Goal: Obtain resource: Download file/media

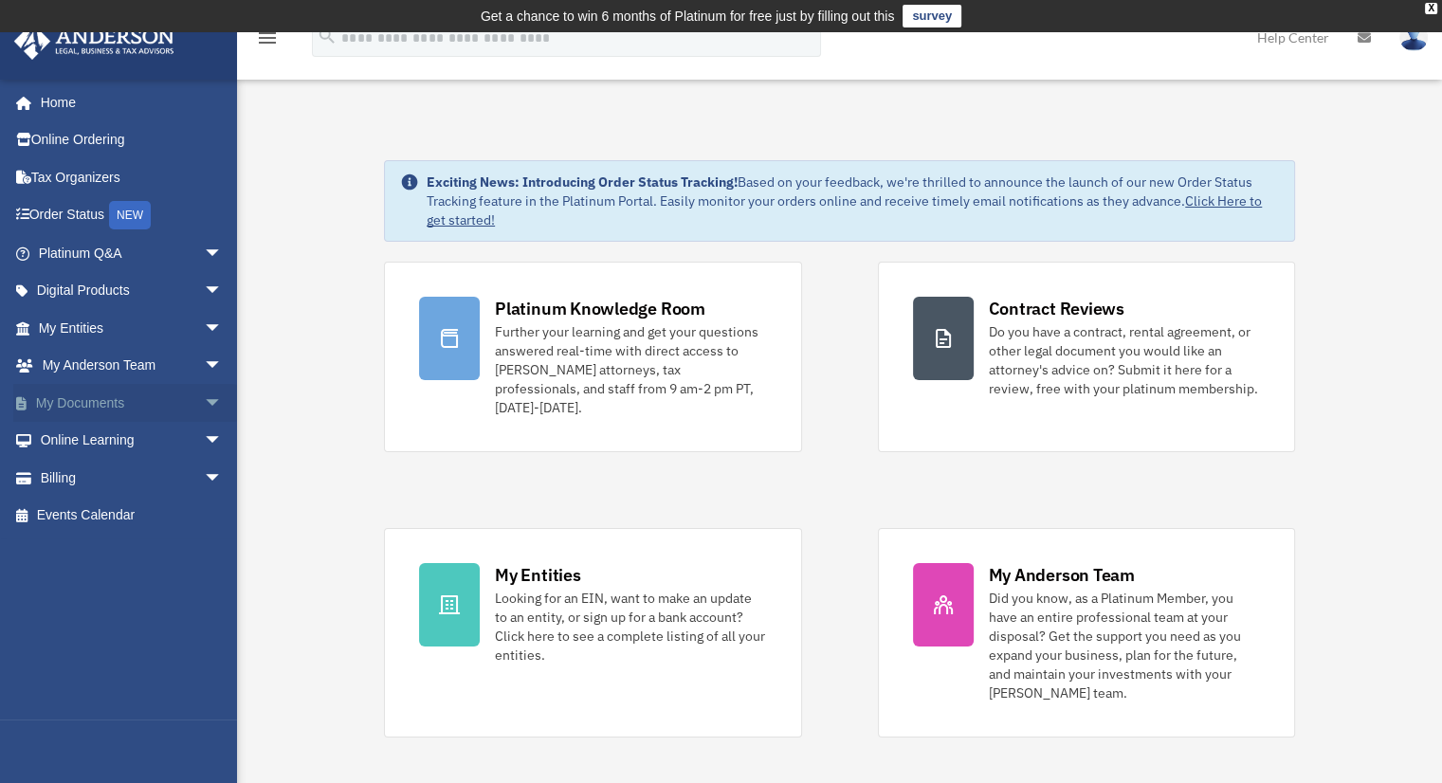
click at [204, 398] on span "arrow_drop_down" at bounding box center [223, 403] width 38 height 39
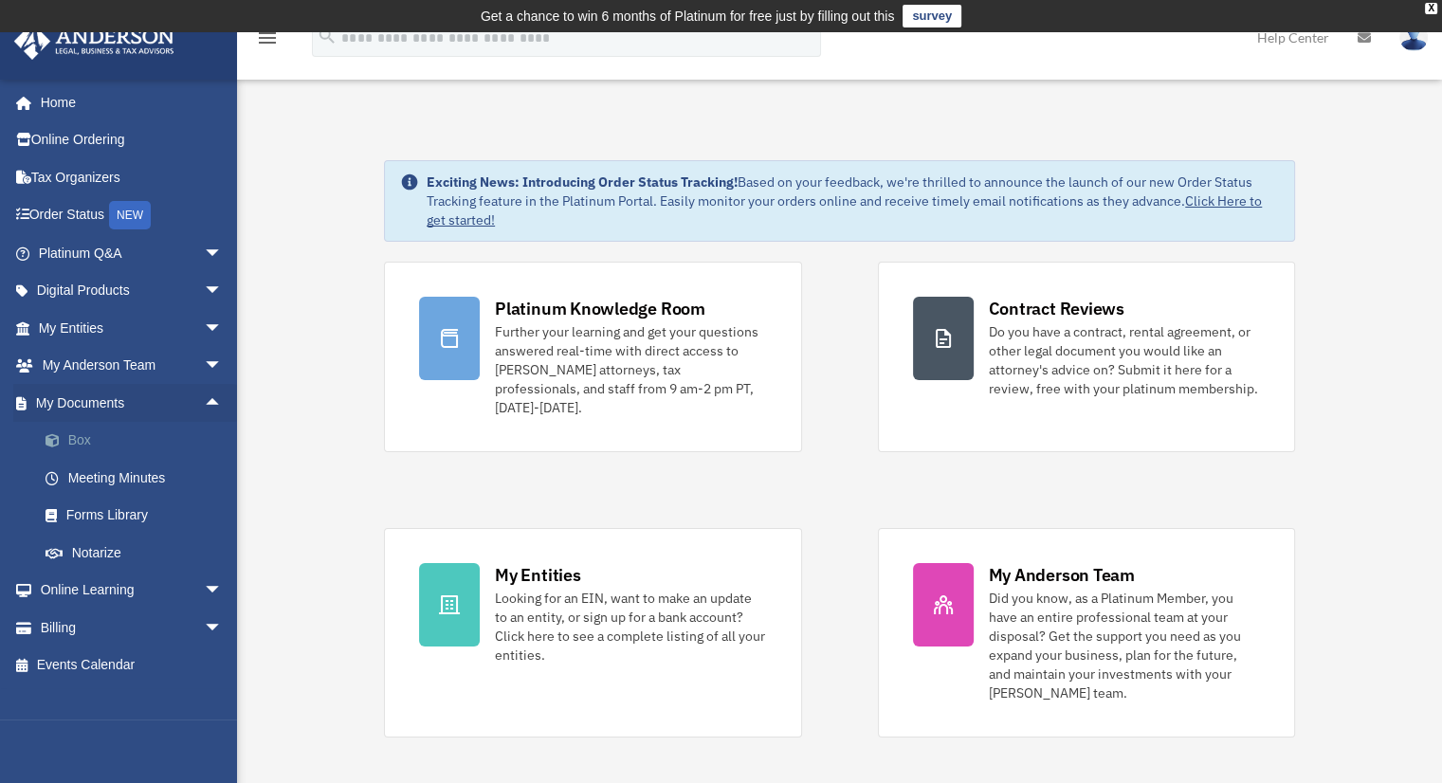
click at [91, 432] on link "Box" at bounding box center [139, 441] width 225 height 38
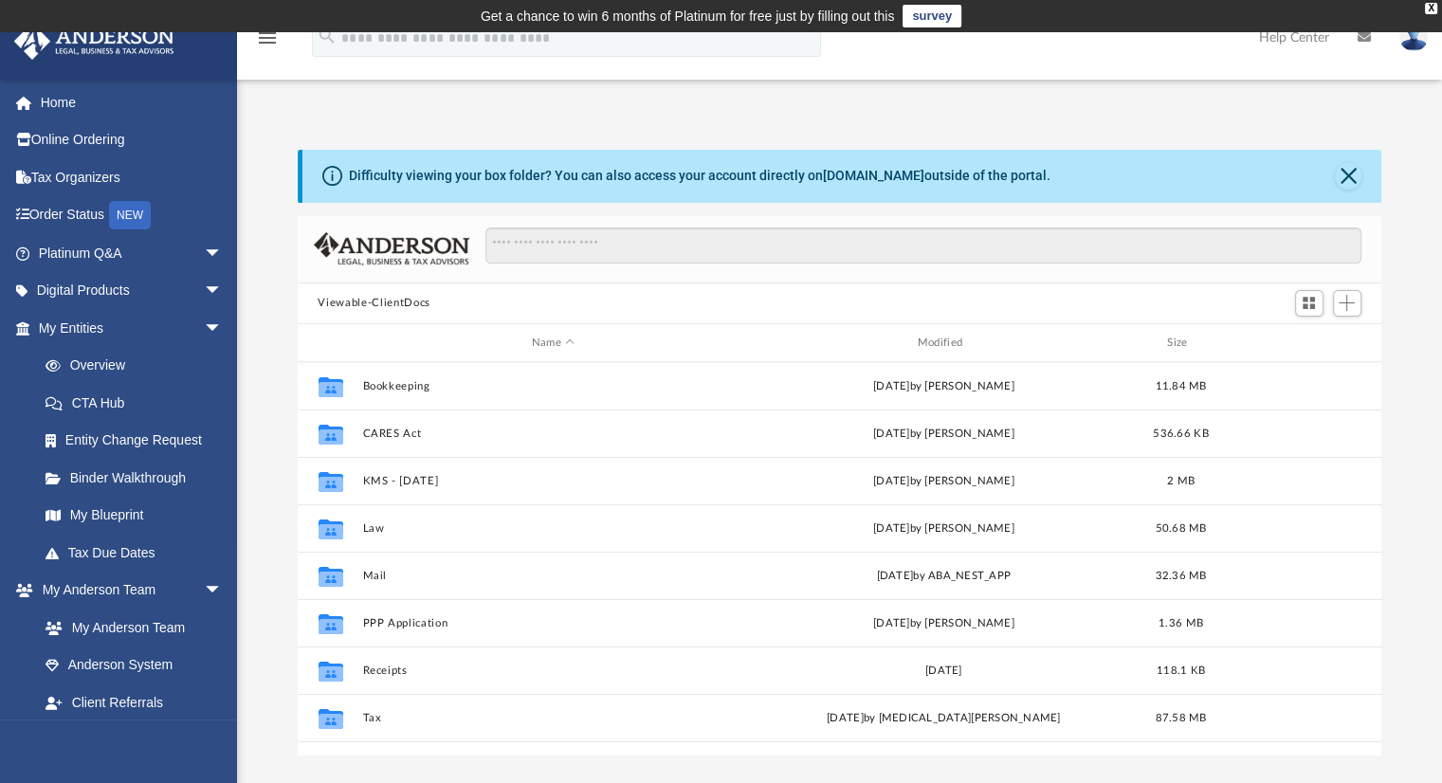
scroll to position [416, 1070]
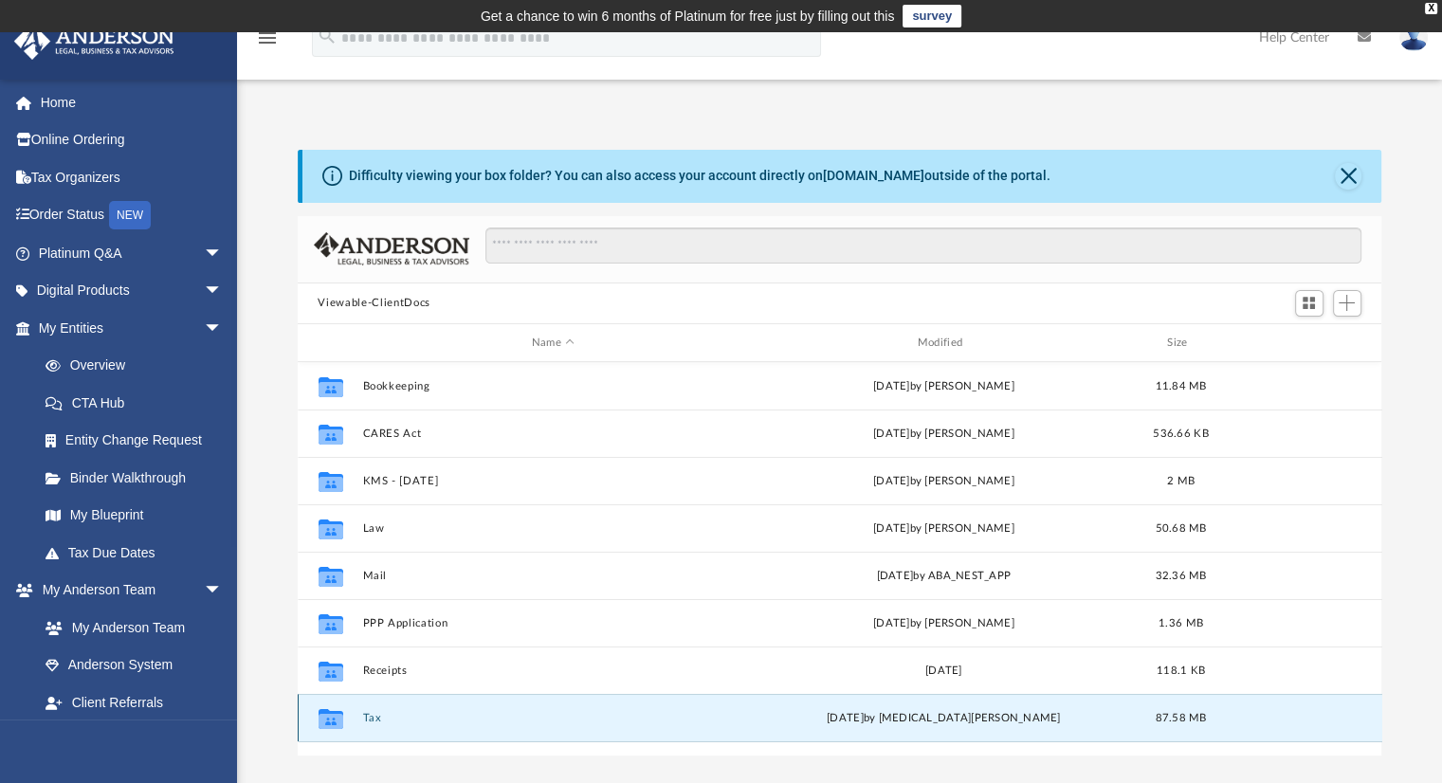
click at [380, 719] on button "Tax" at bounding box center [553, 718] width 382 height 12
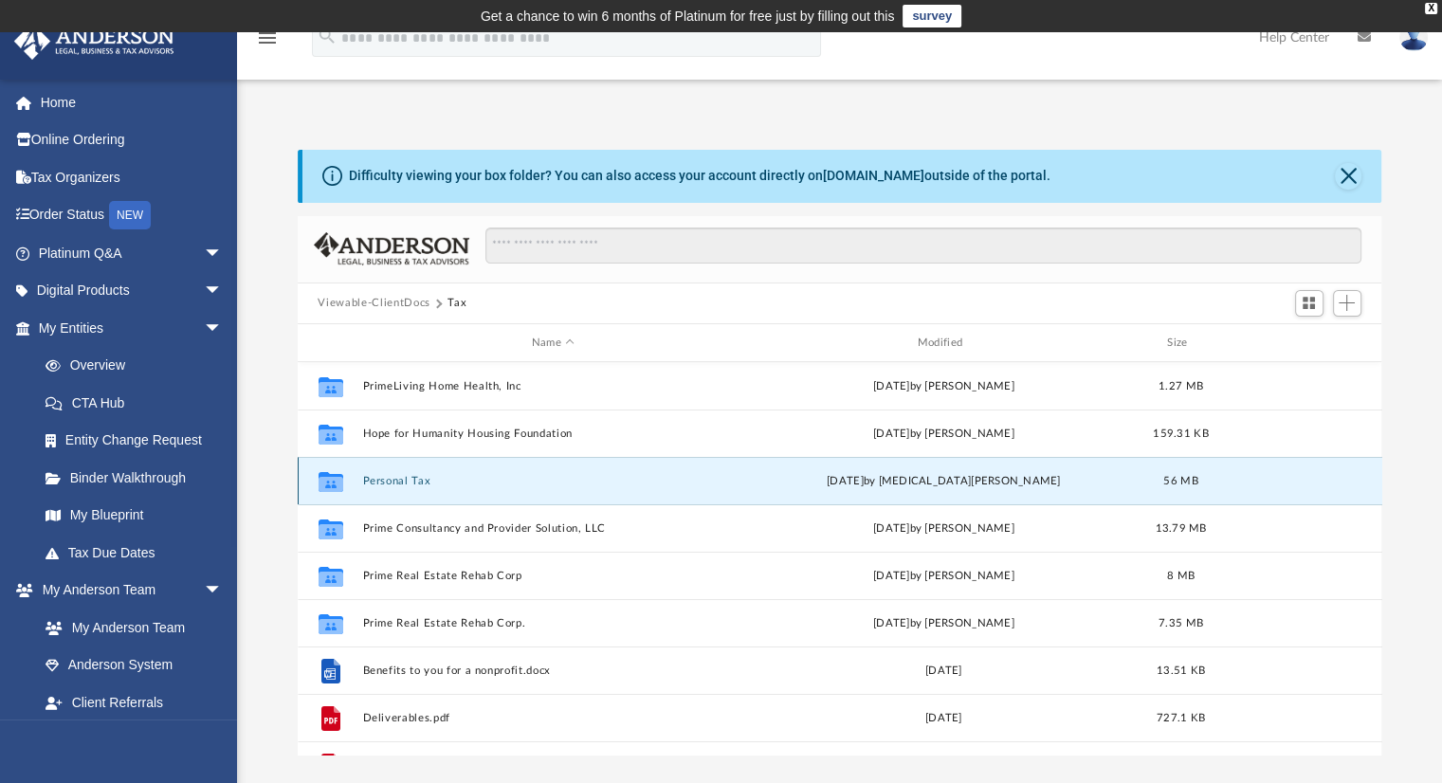
click at [377, 487] on button "Personal Tax" at bounding box center [553, 481] width 382 height 12
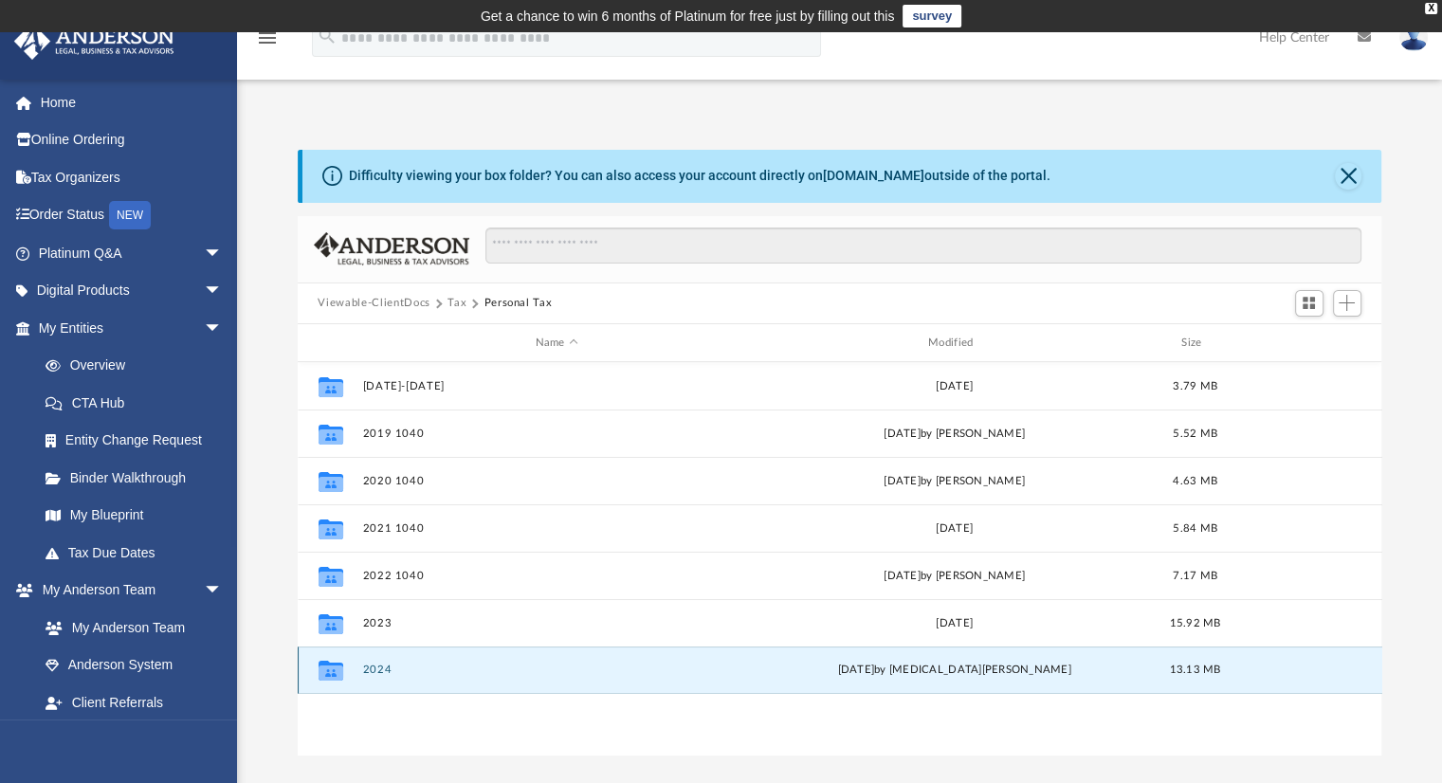
click at [407, 672] on button "2024" at bounding box center [556, 671] width 389 height 12
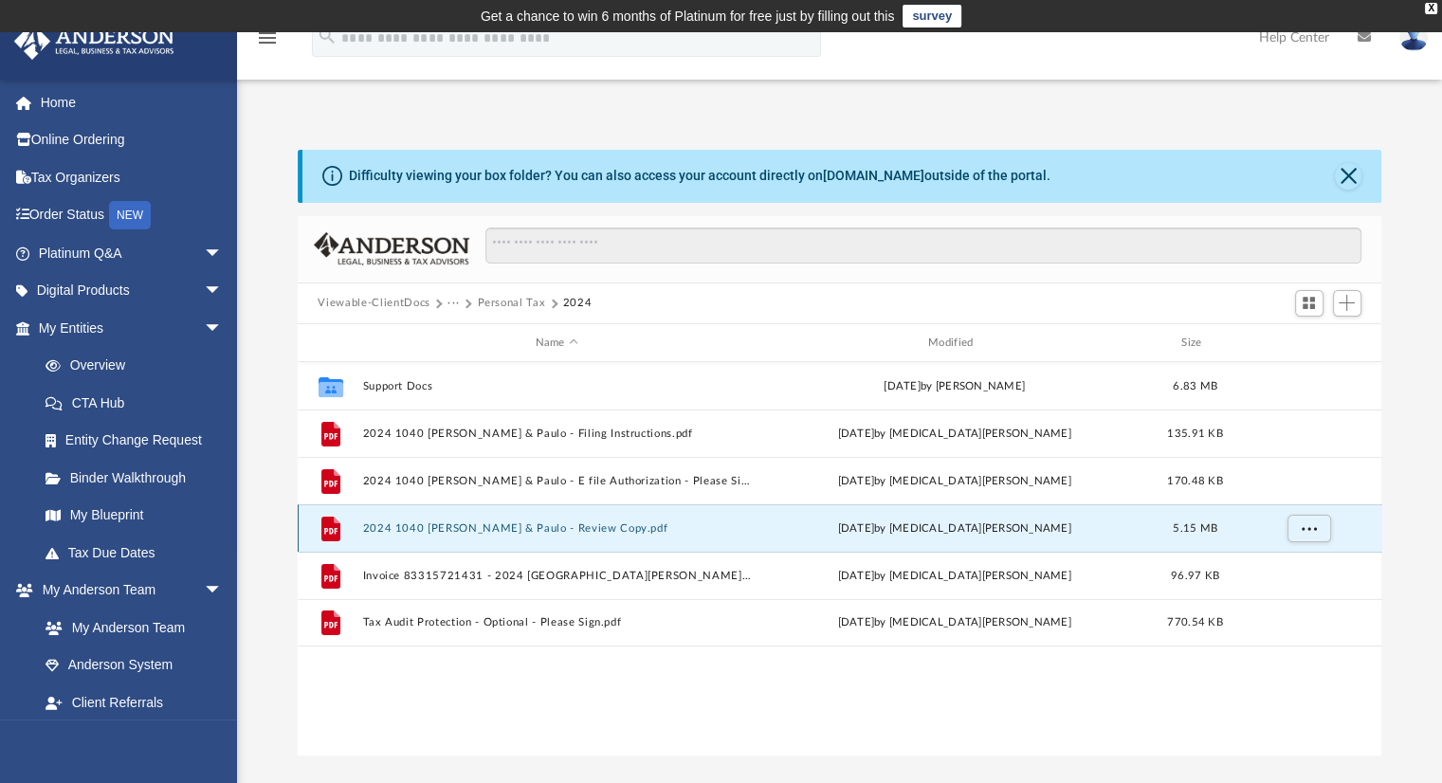
click at [547, 528] on button "2024 1040 [PERSON_NAME] & Paulo - Review Copy.pdf" at bounding box center [556, 529] width 389 height 12
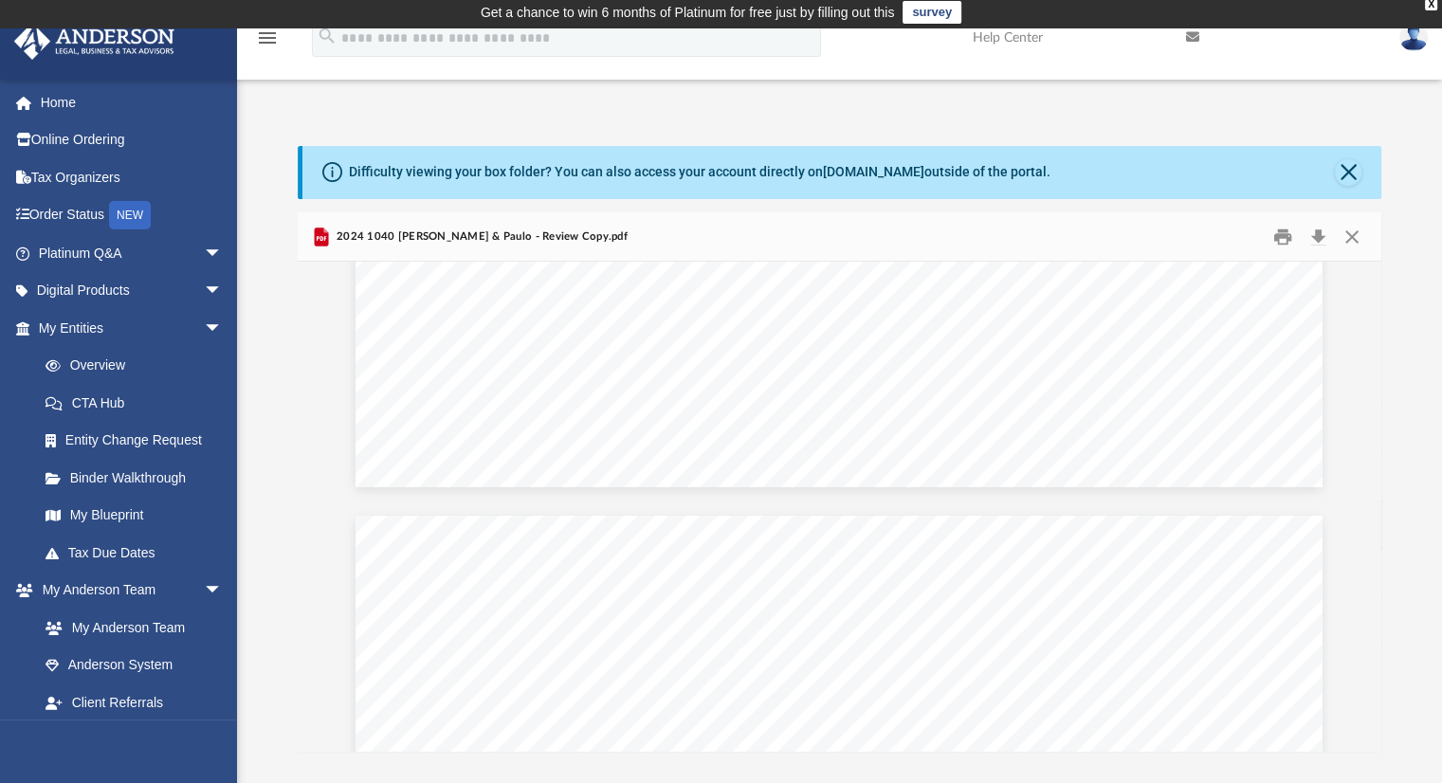
scroll to position [73108, 0]
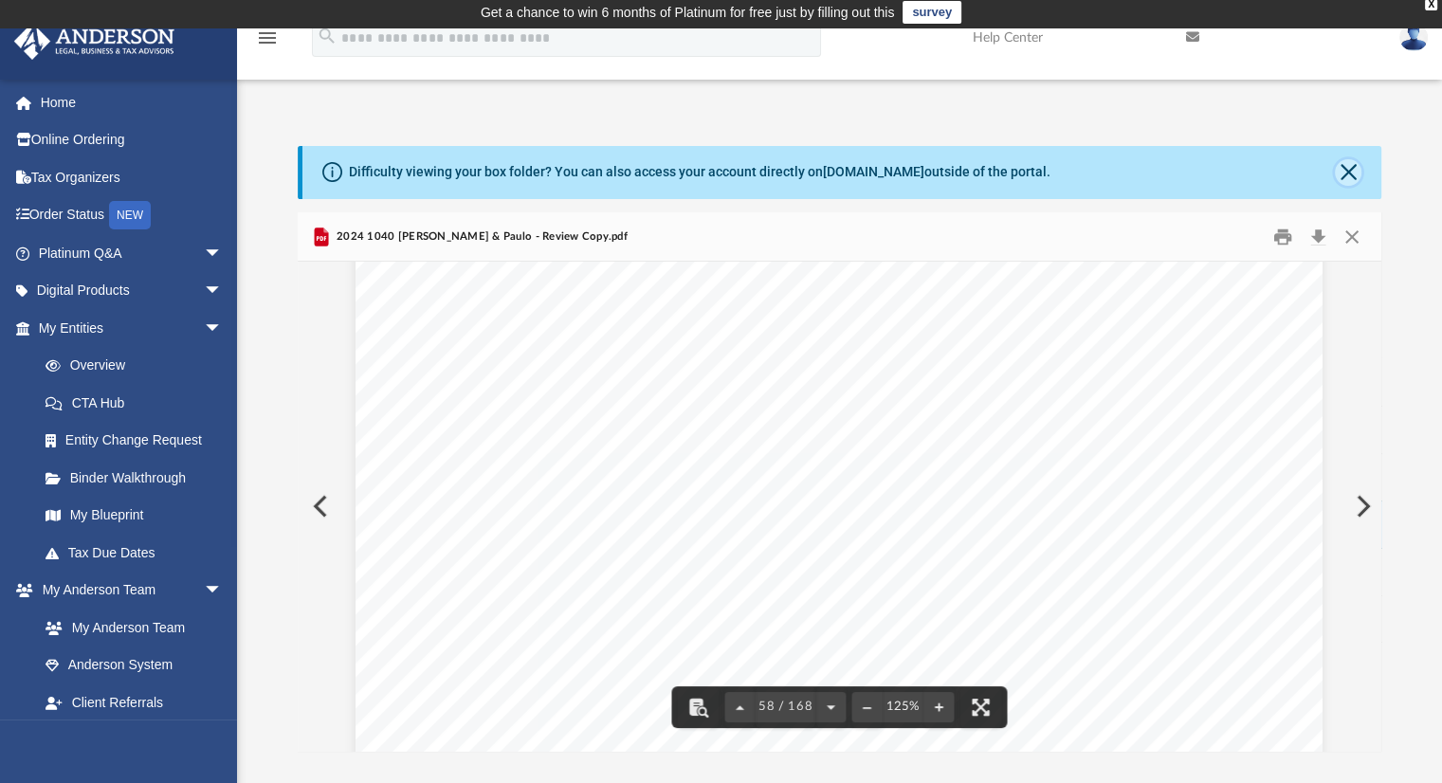
click at [1354, 174] on button "Close" at bounding box center [1348, 172] width 27 height 27
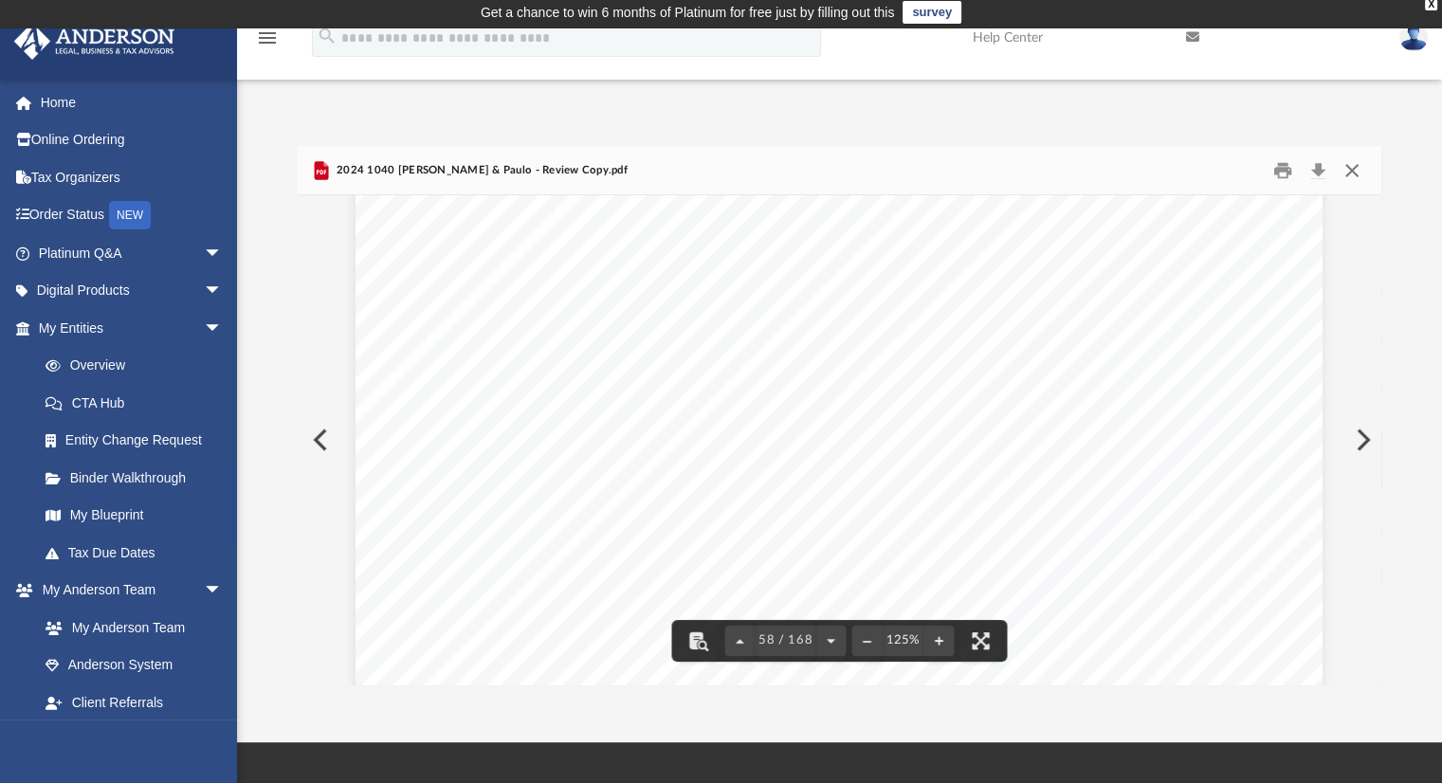
click at [1353, 169] on button "Close" at bounding box center [1352, 170] width 34 height 29
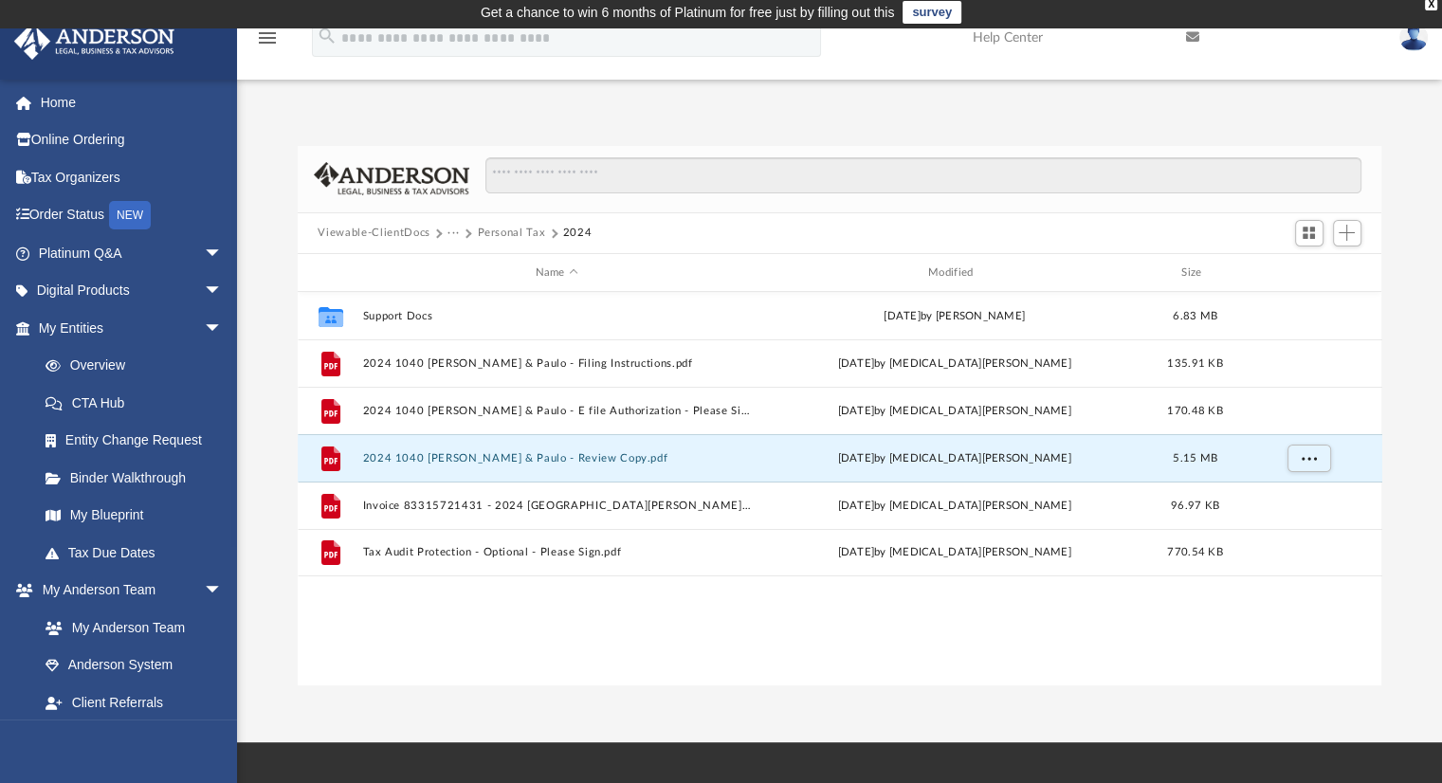
click at [512, 229] on button "Personal Tax" at bounding box center [511, 233] width 68 height 17
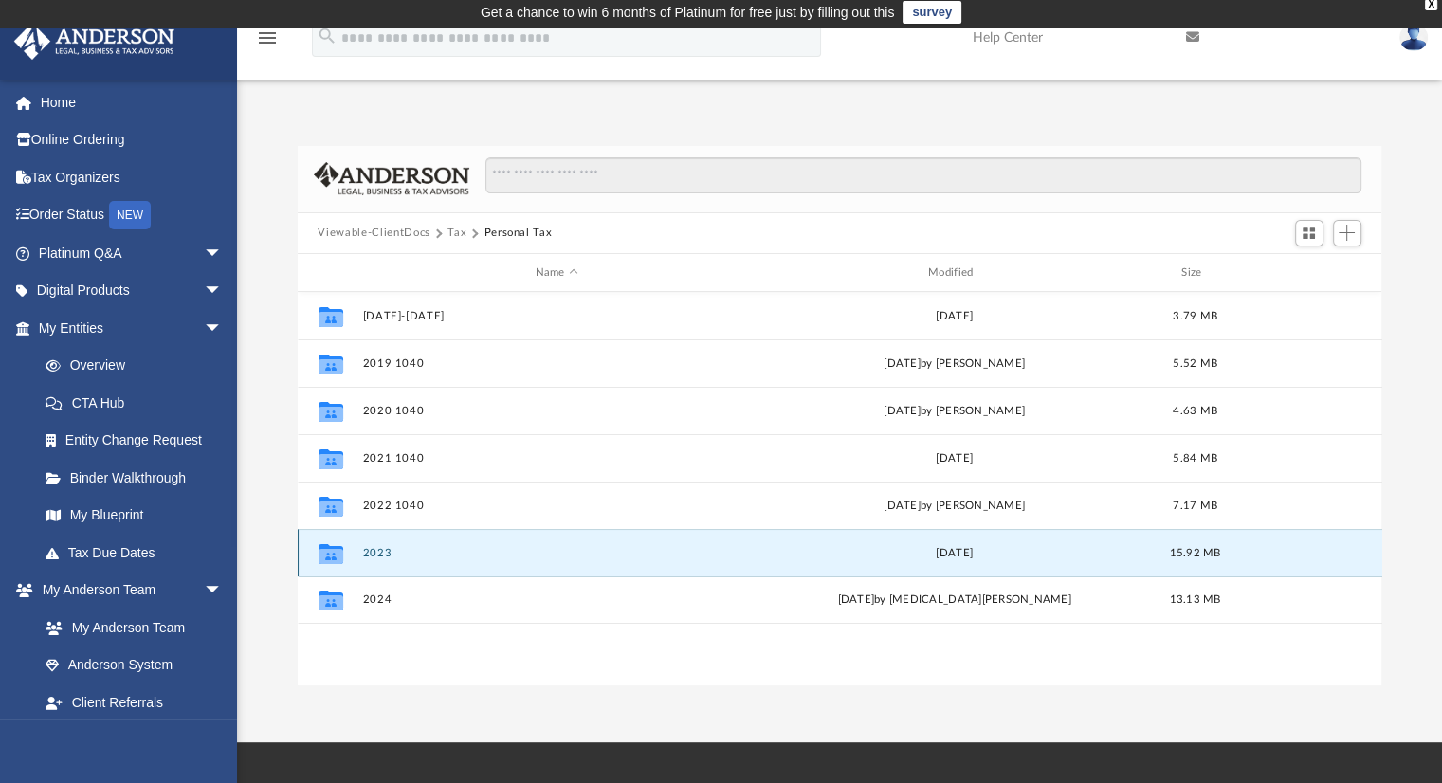
click at [383, 555] on button "2023" at bounding box center [556, 553] width 389 height 12
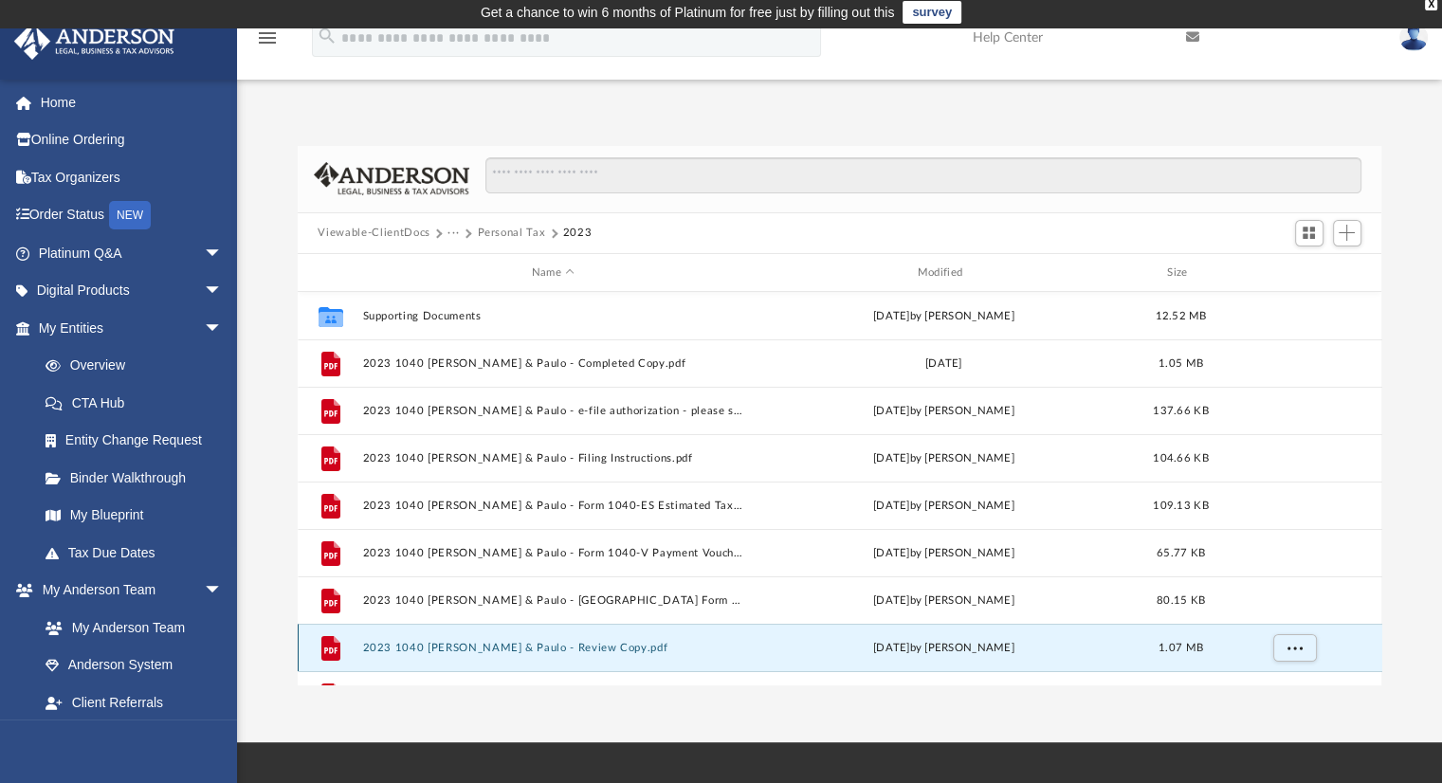
click at [564, 651] on button "2023 1040 [PERSON_NAME] & Paulo - Review Copy.pdf" at bounding box center [553, 648] width 382 height 12
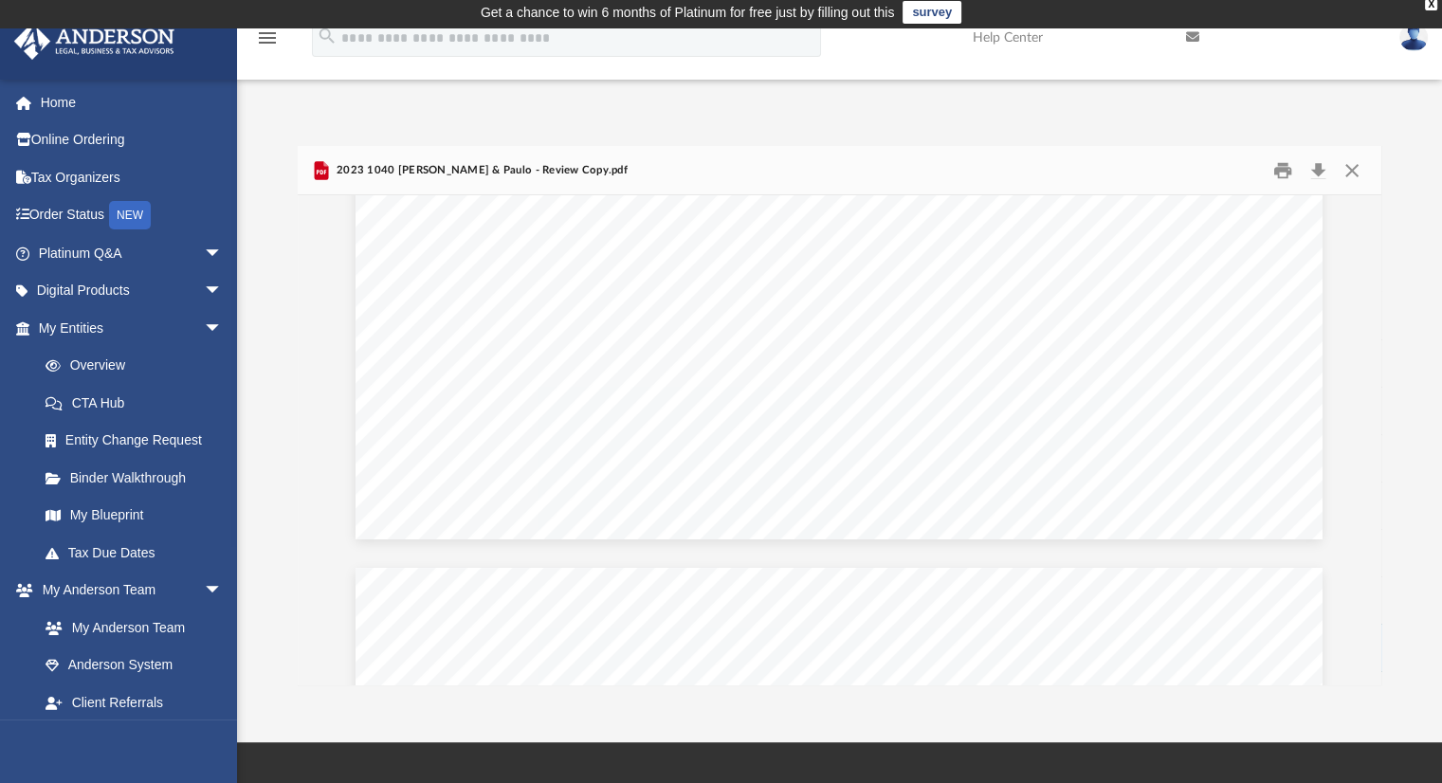
scroll to position [15392, 0]
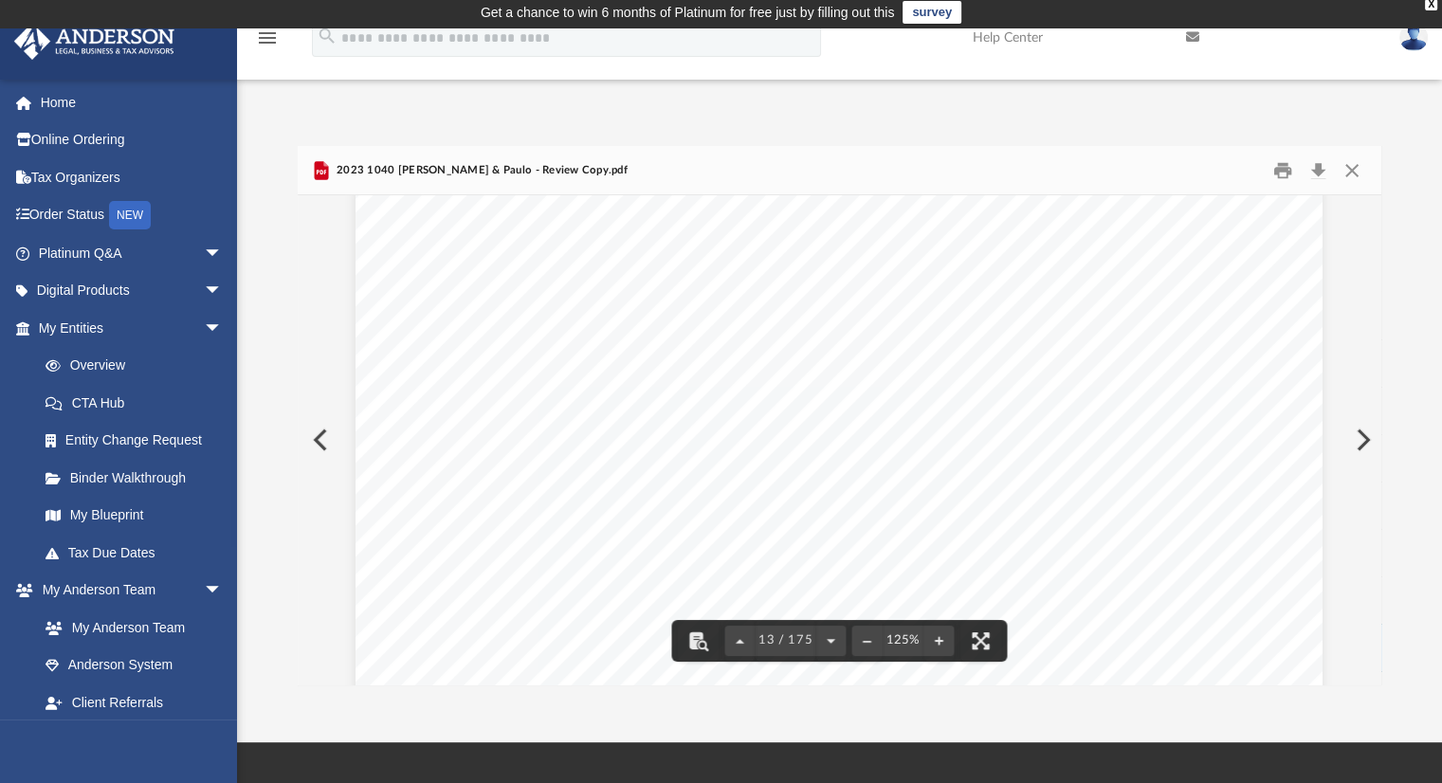
click at [1377, 663] on div "Scroll to top vertical_align_top" at bounding box center [1389, 683] width 40 height 40
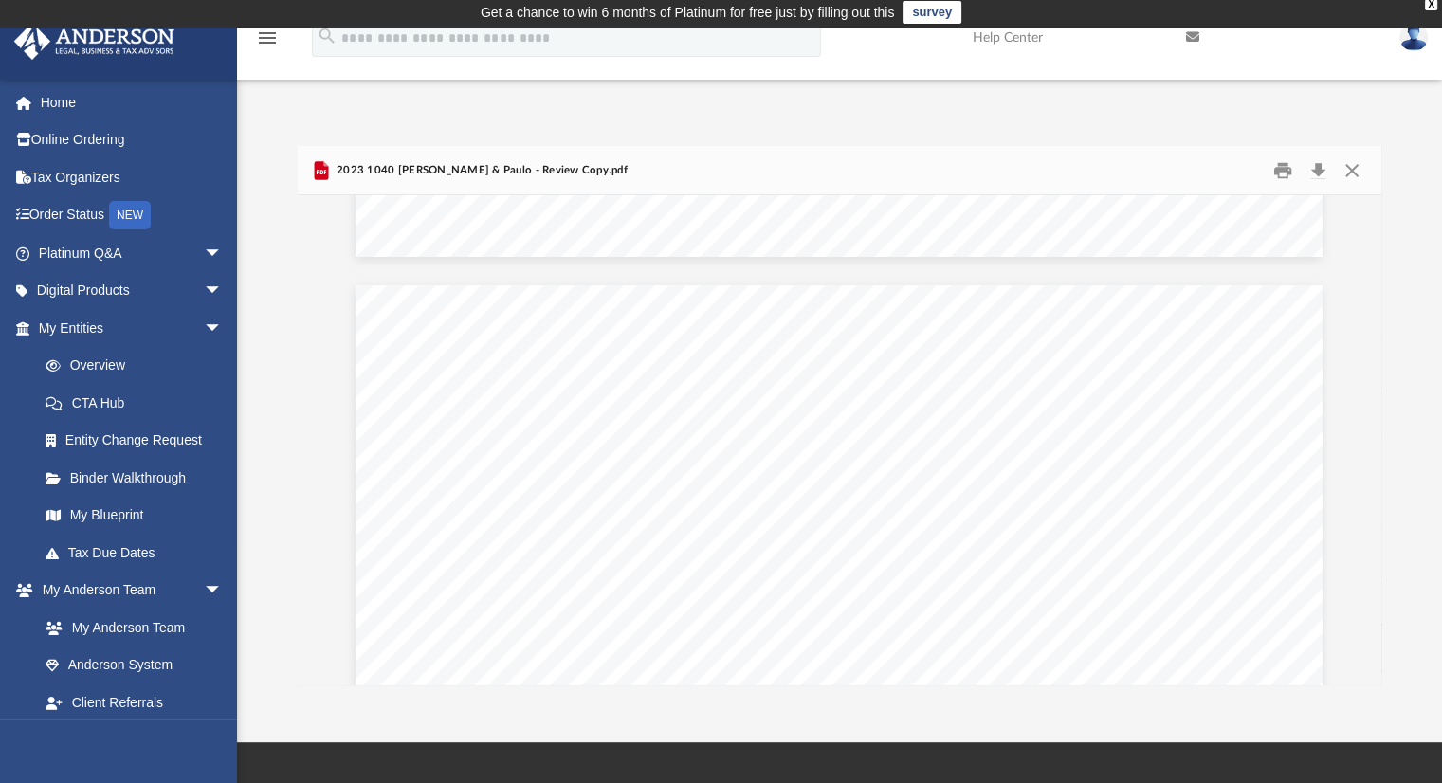
scroll to position [21828, 0]
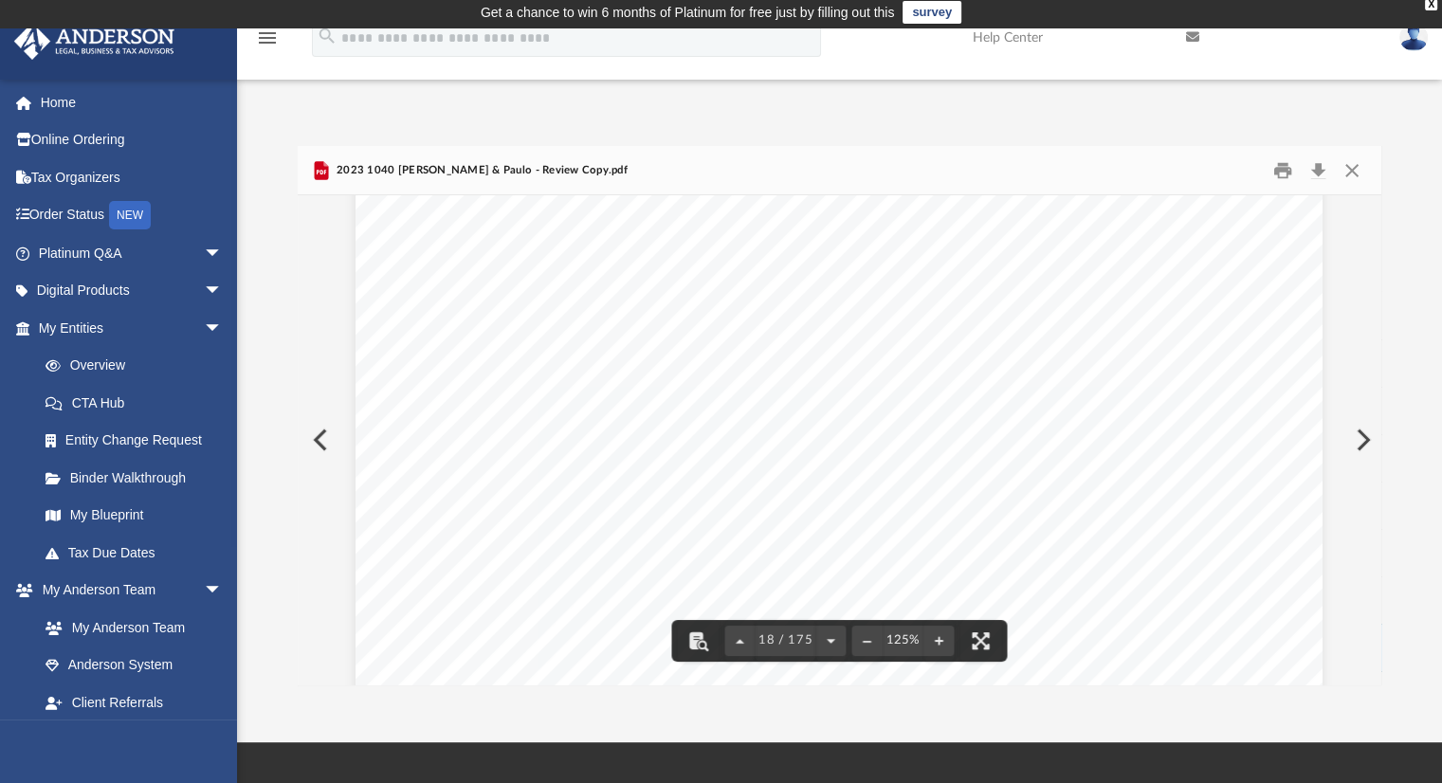
click at [1413, 332] on div "Difficulty viewing your box folder? You can also access your account directly o…" at bounding box center [839, 416] width 1205 height 540
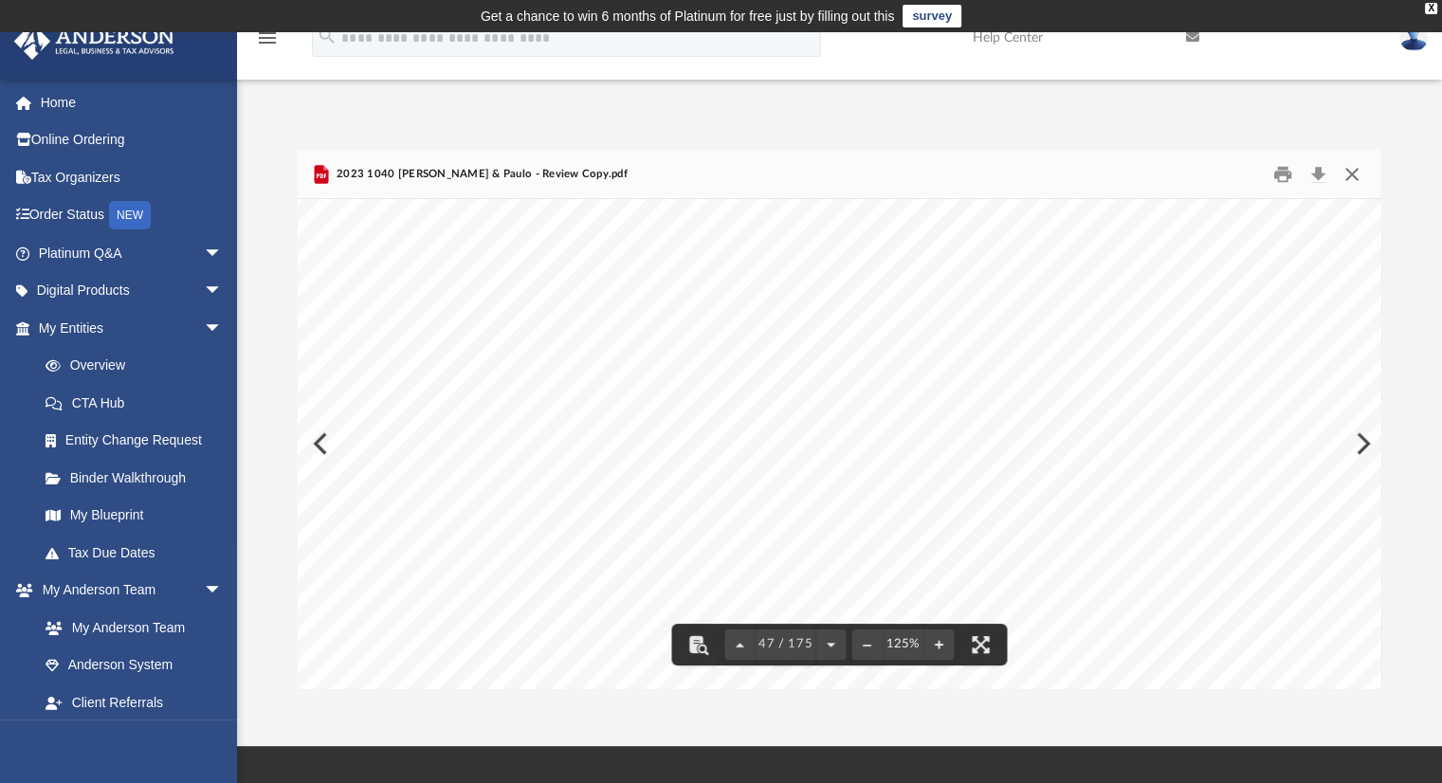
click at [1350, 173] on button "Close" at bounding box center [1352, 173] width 34 height 29
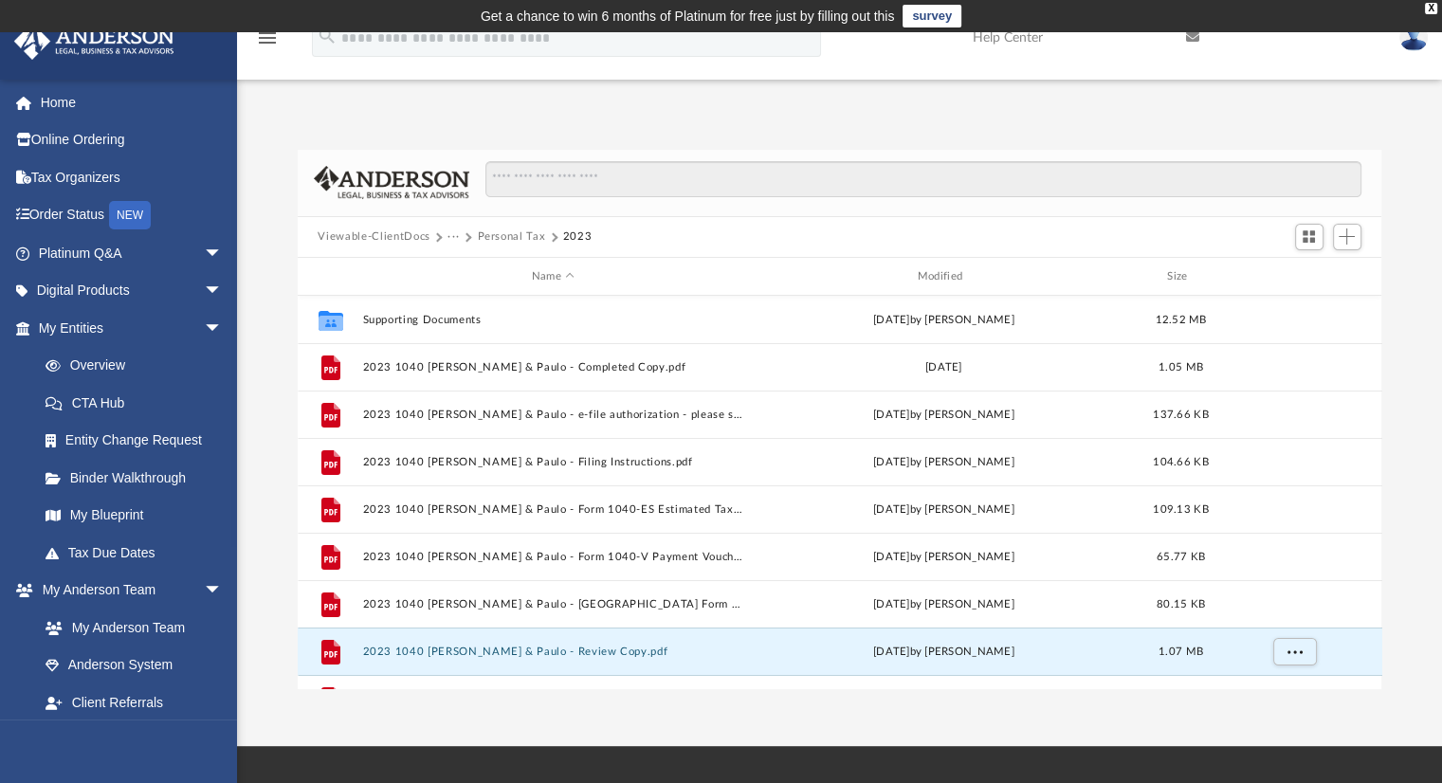
click at [509, 237] on button "Personal Tax" at bounding box center [511, 237] width 68 height 17
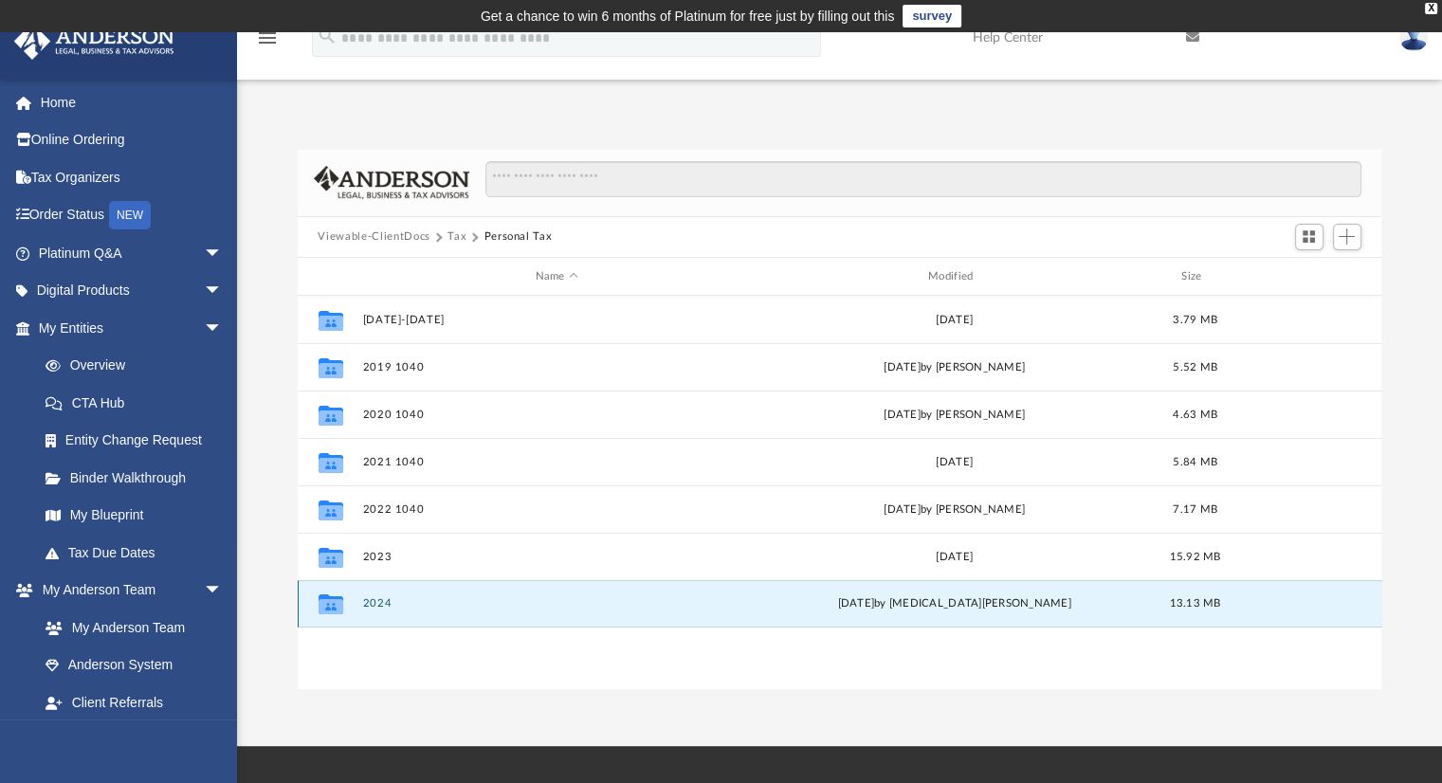
click at [377, 600] on button "2024" at bounding box center [556, 604] width 389 height 12
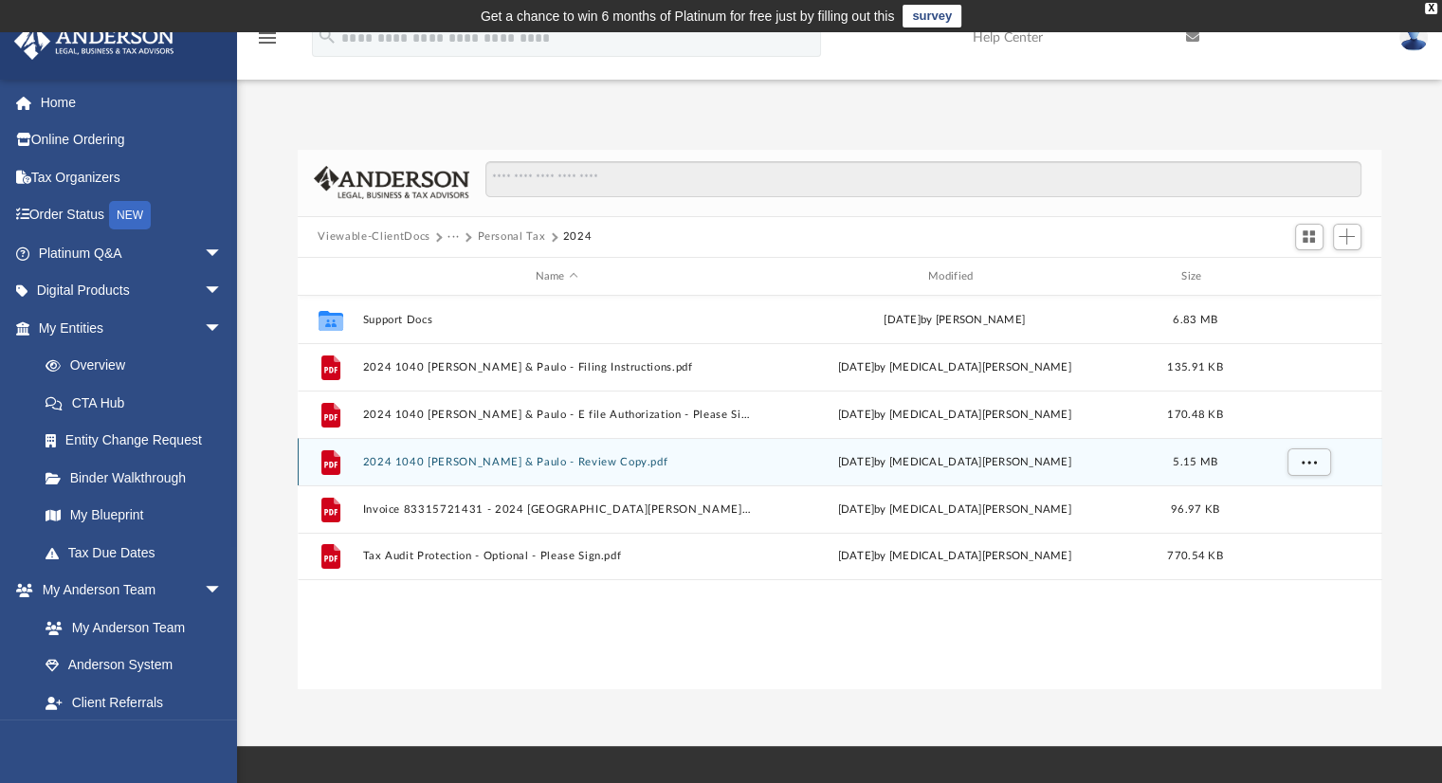
click at [626, 466] on button "2024 1040 [PERSON_NAME] & Paulo - Review Copy.pdf" at bounding box center [556, 462] width 389 height 12
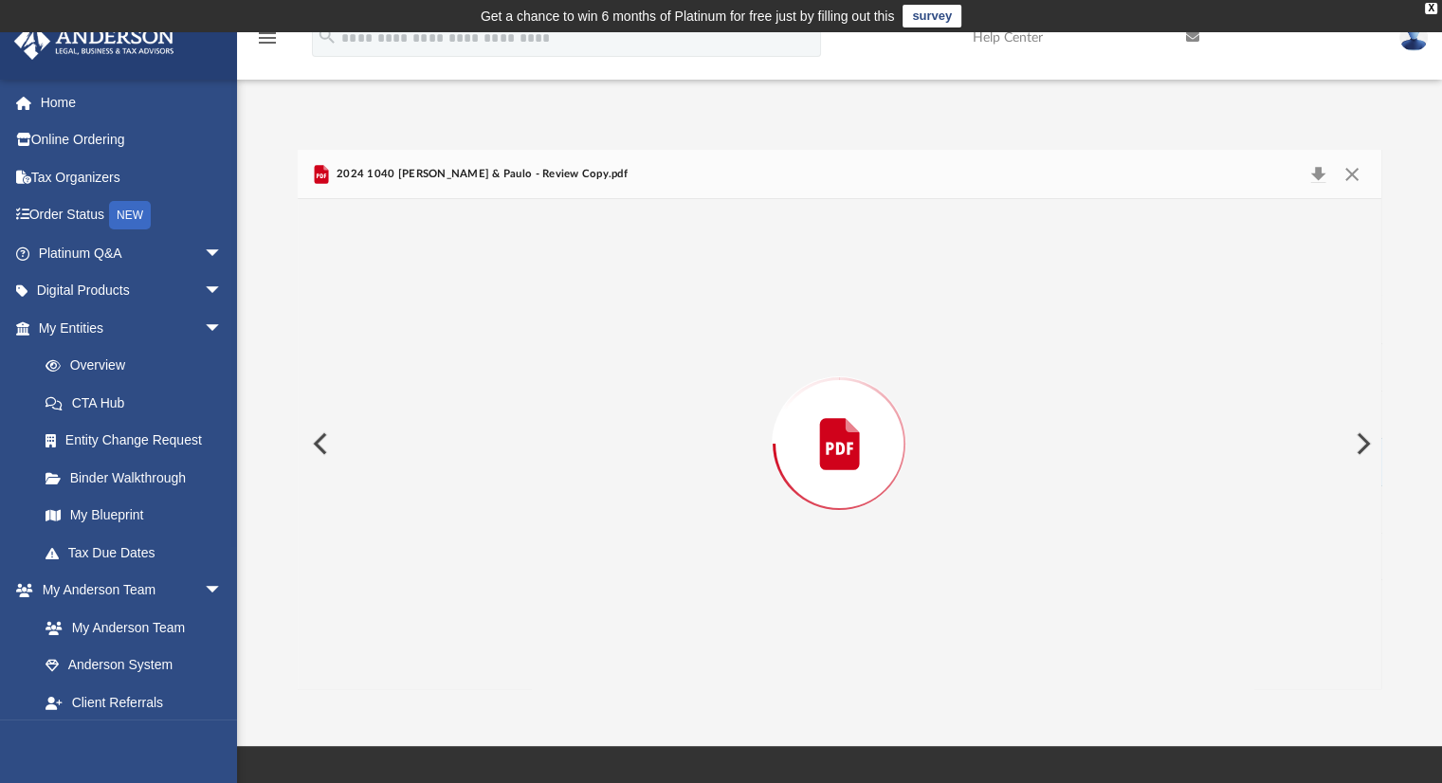
scroll to position [72978, 0]
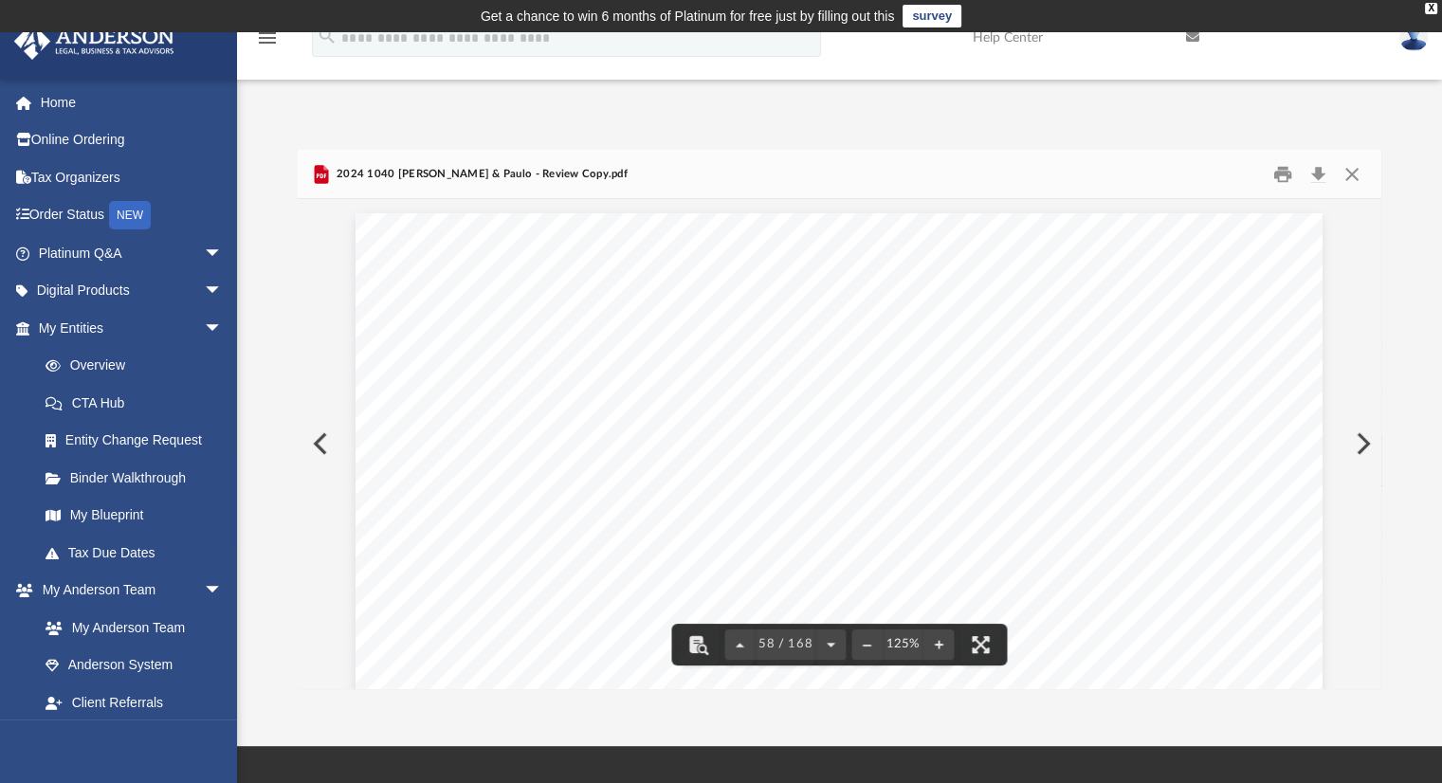
click at [1378, 679] on div "Scroll to top vertical_align_top" at bounding box center [1389, 683] width 40 height 40
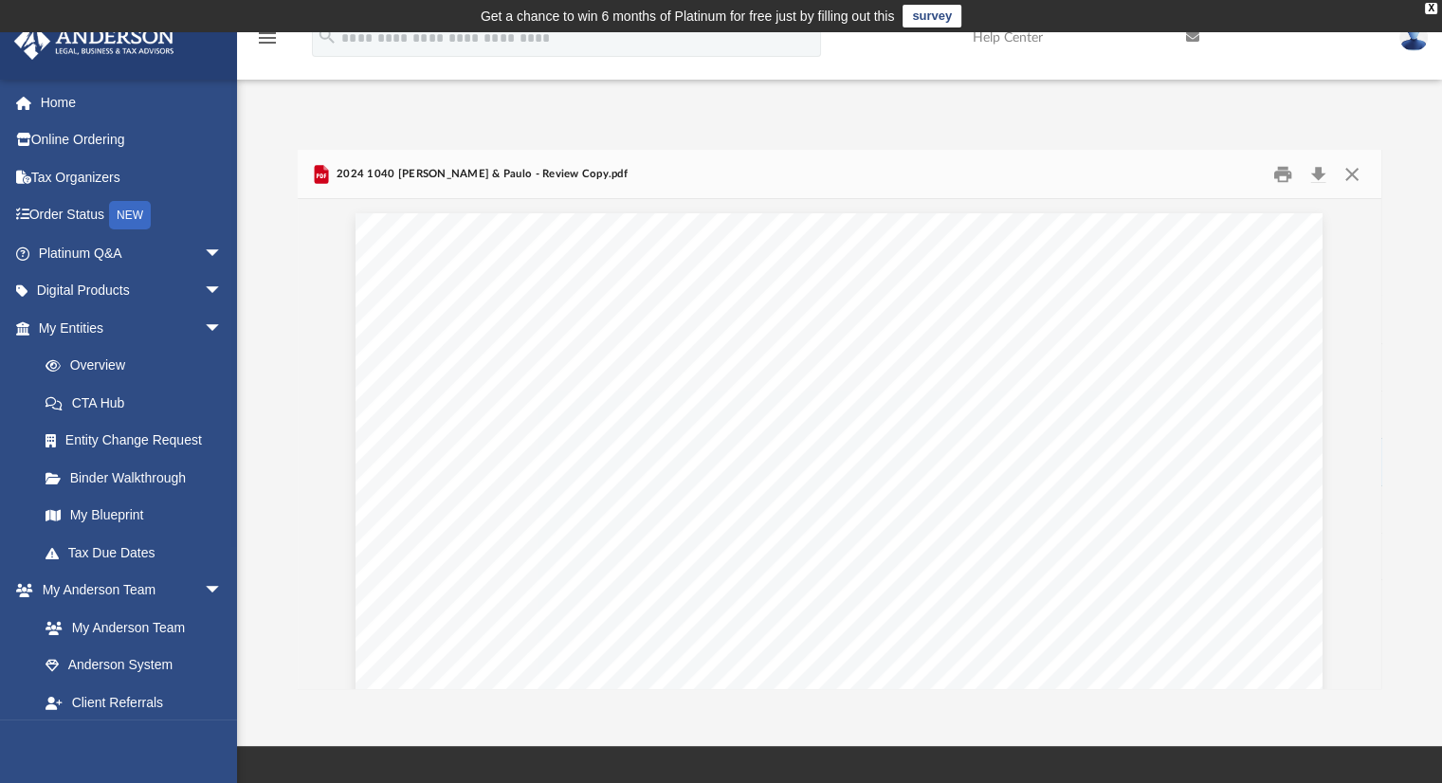
click at [1373, 680] on div "Scroll to top vertical_align_top" at bounding box center [1389, 683] width 40 height 40
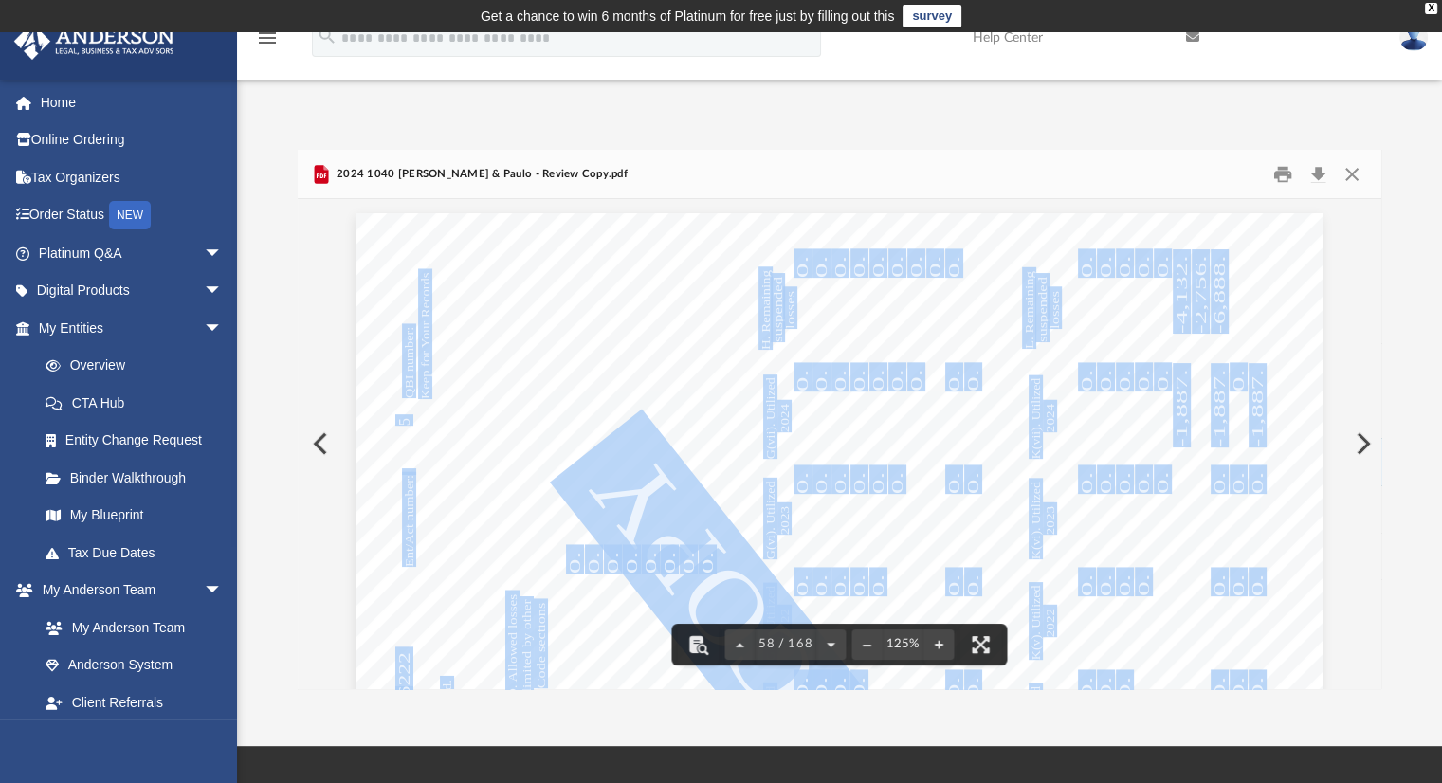
drag, startPoint x: 1373, startPoint y: 680, endPoint x: 1375, endPoint y: 379, distance: 300.6
click at [1375, 379] on body "X Get a chance to win 6 months of Platinum for free just by filling out this su…" at bounding box center [721, 543] width 1442 height 1086
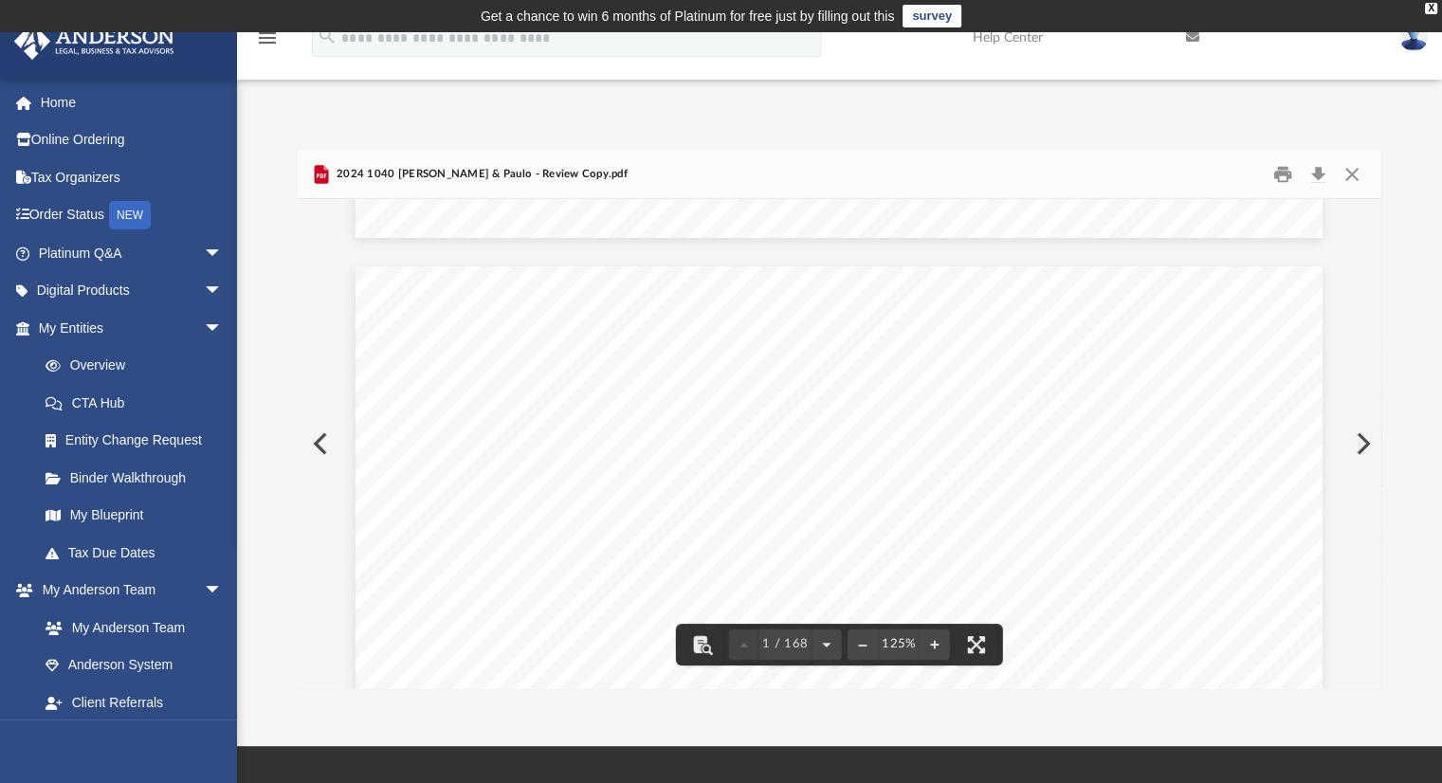
scroll to position [0, 0]
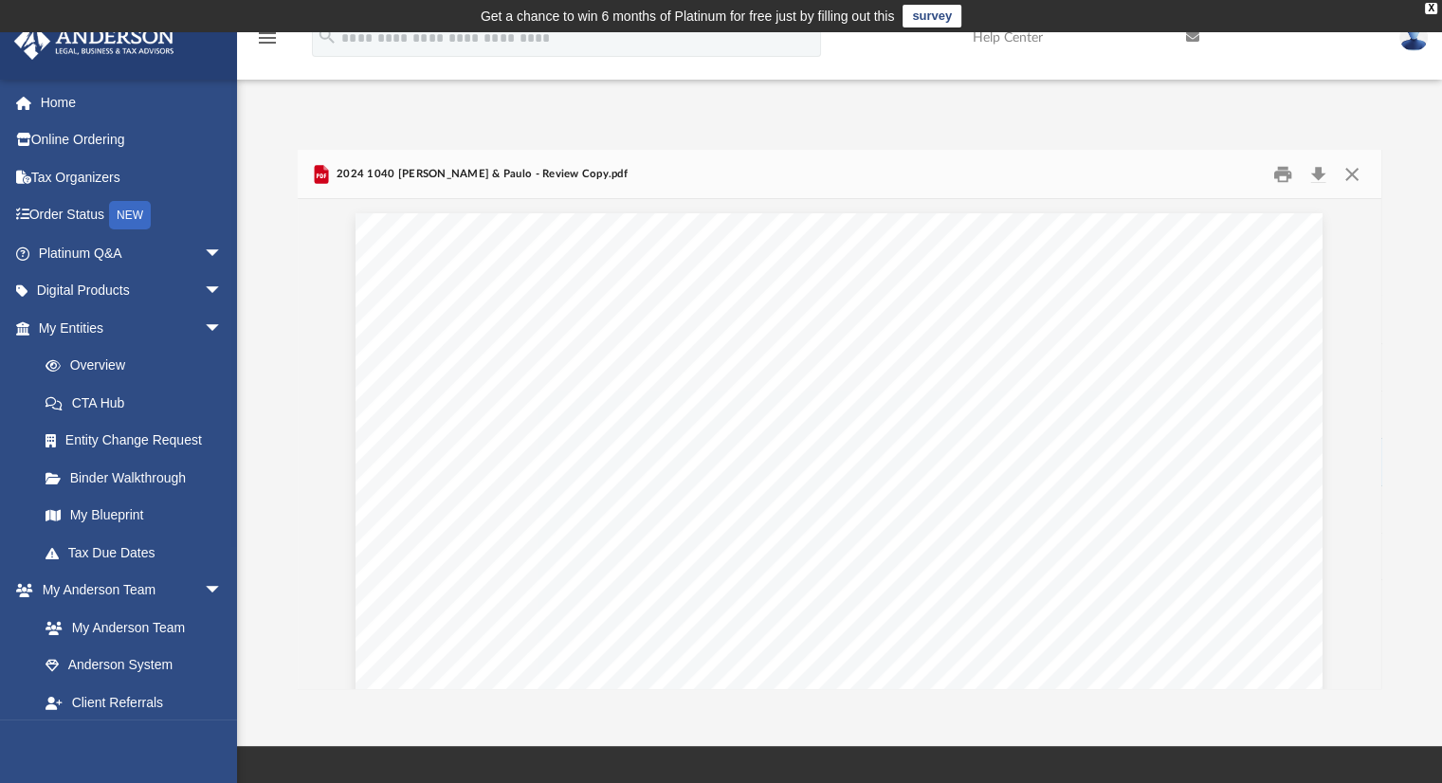
click at [1374, 678] on div "Scroll to top vertical_align_top" at bounding box center [1389, 683] width 40 height 40
click at [1376, 682] on div "Scroll to top vertical_align_top" at bounding box center [1389, 683] width 40 height 40
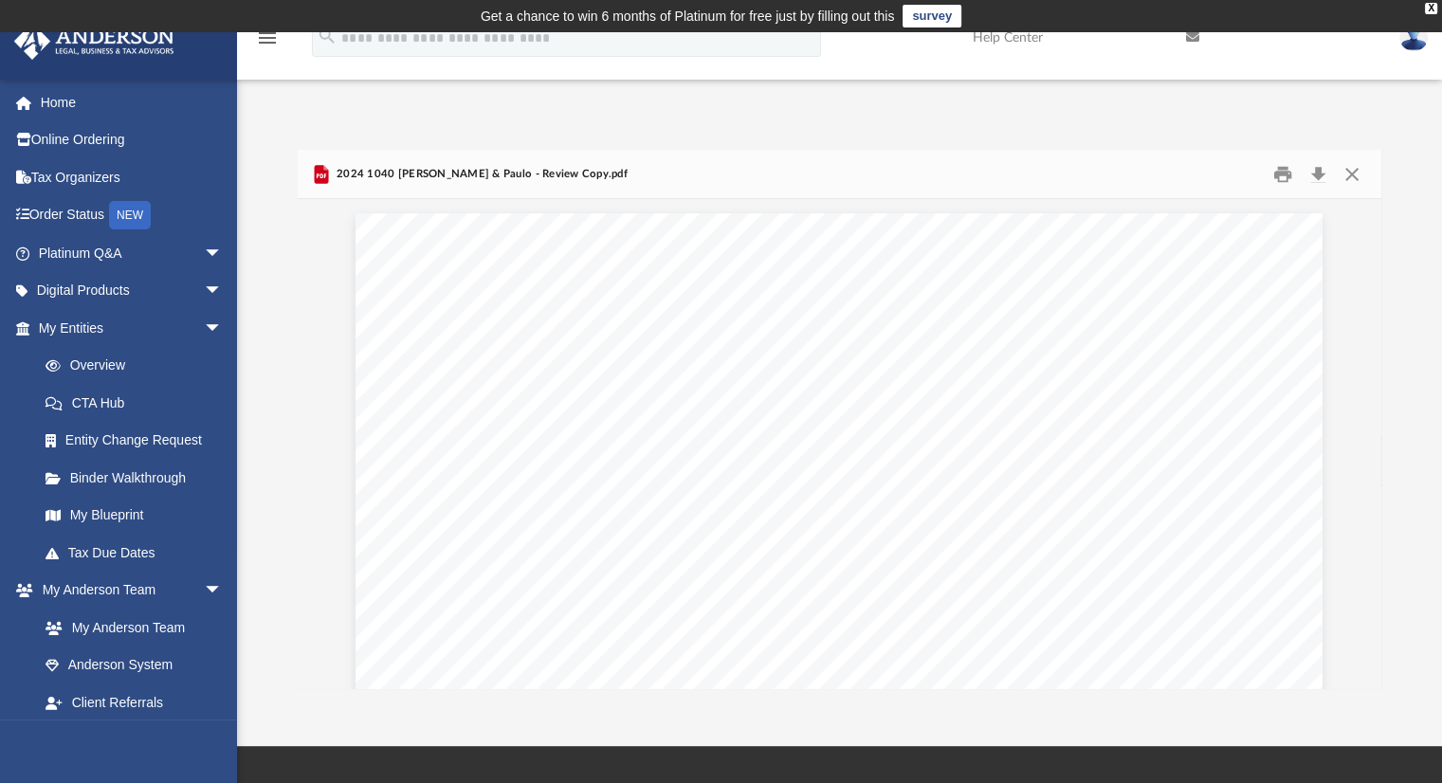
click at [1376, 682] on div "Scroll to top vertical_align_top" at bounding box center [1389, 683] width 40 height 40
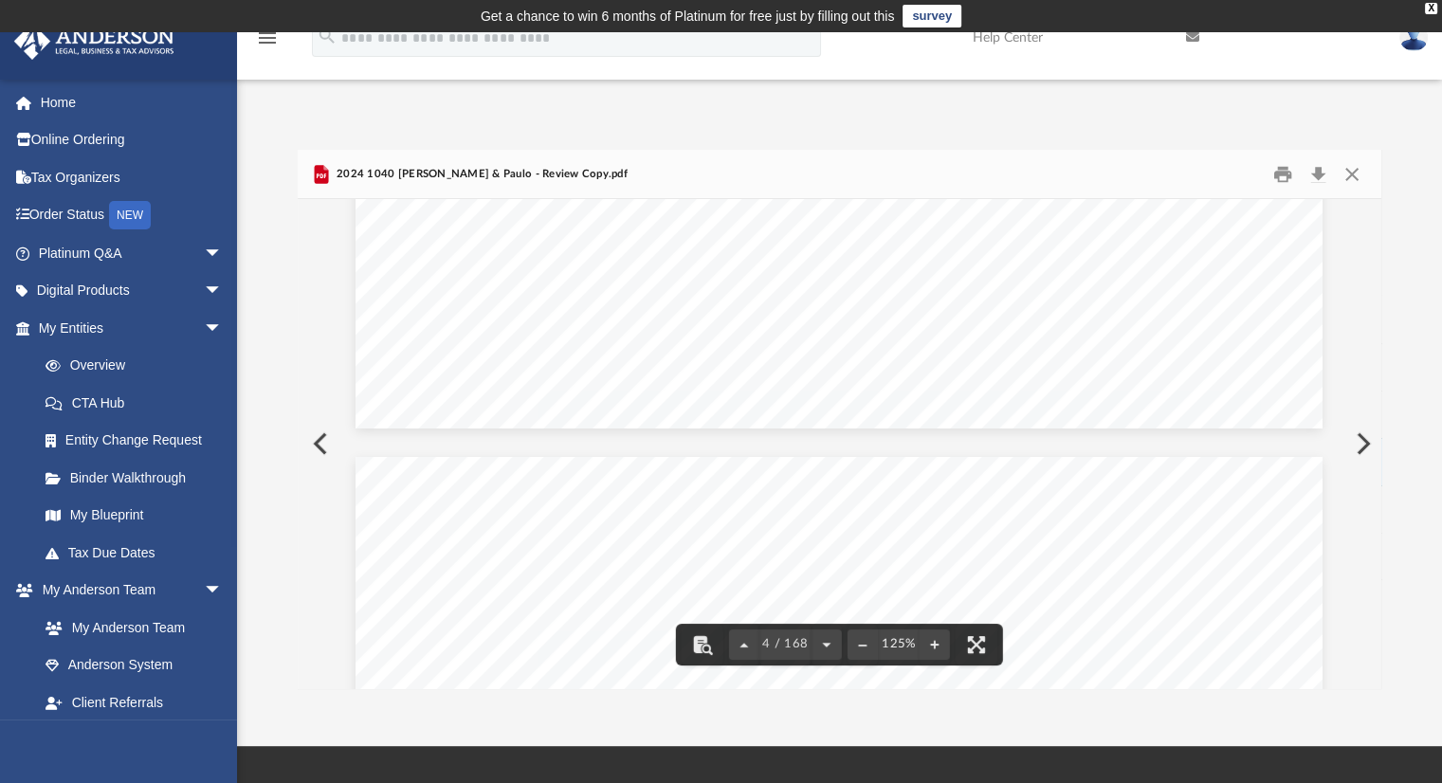
click at [1396, 456] on div "Difficulty viewing your box folder? You can also access your account directly o…" at bounding box center [839, 420] width 1205 height 540
click at [1377, 676] on div "Scroll to top vertical_align_top" at bounding box center [1389, 683] width 40 height 40
click at [1377, 680] on div "Scroll to top vertical_align_top" at bounding box center [1389, 683] width 40 height 40
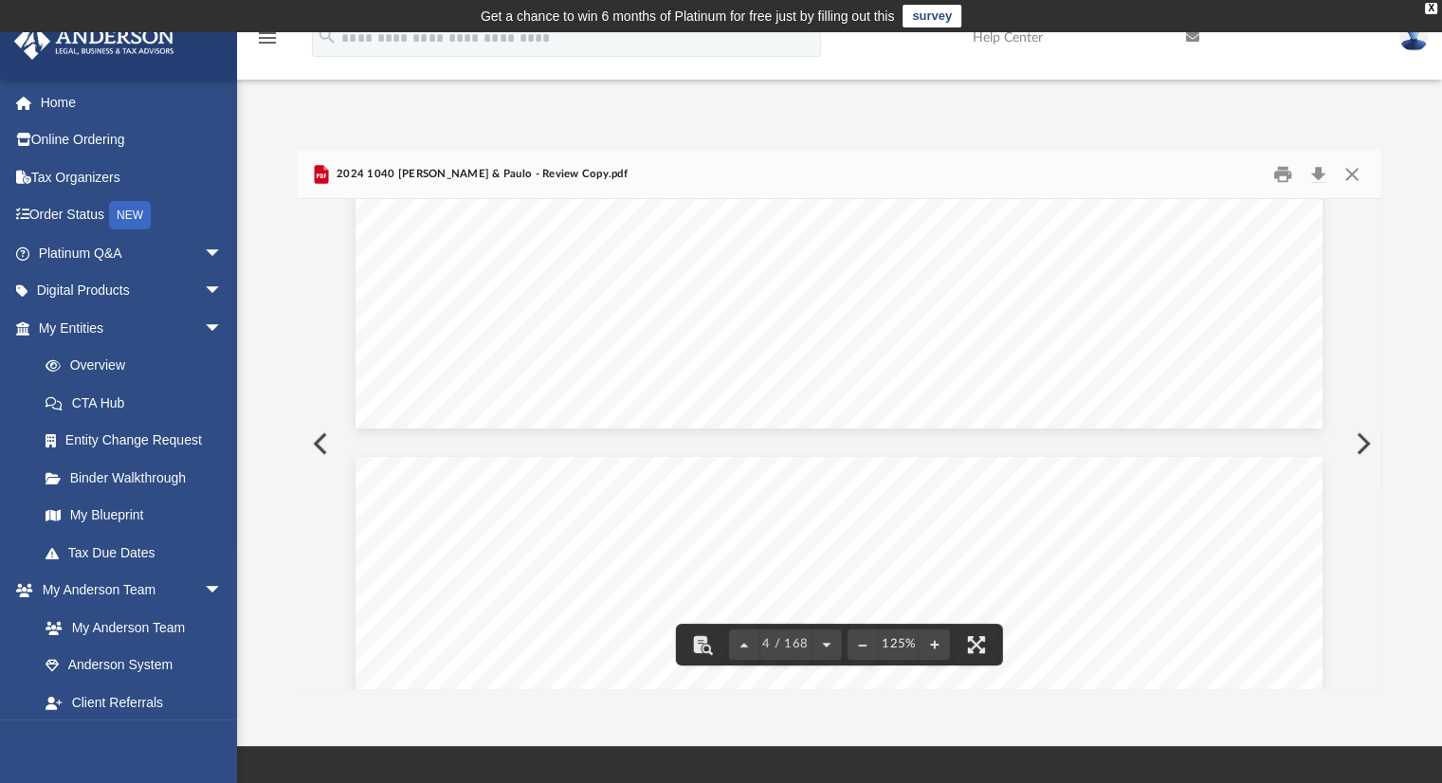
click at [1377, 680] on div "Scroll to top vertical_align_top" at bounding box center [1389, 683] width 40 height 40
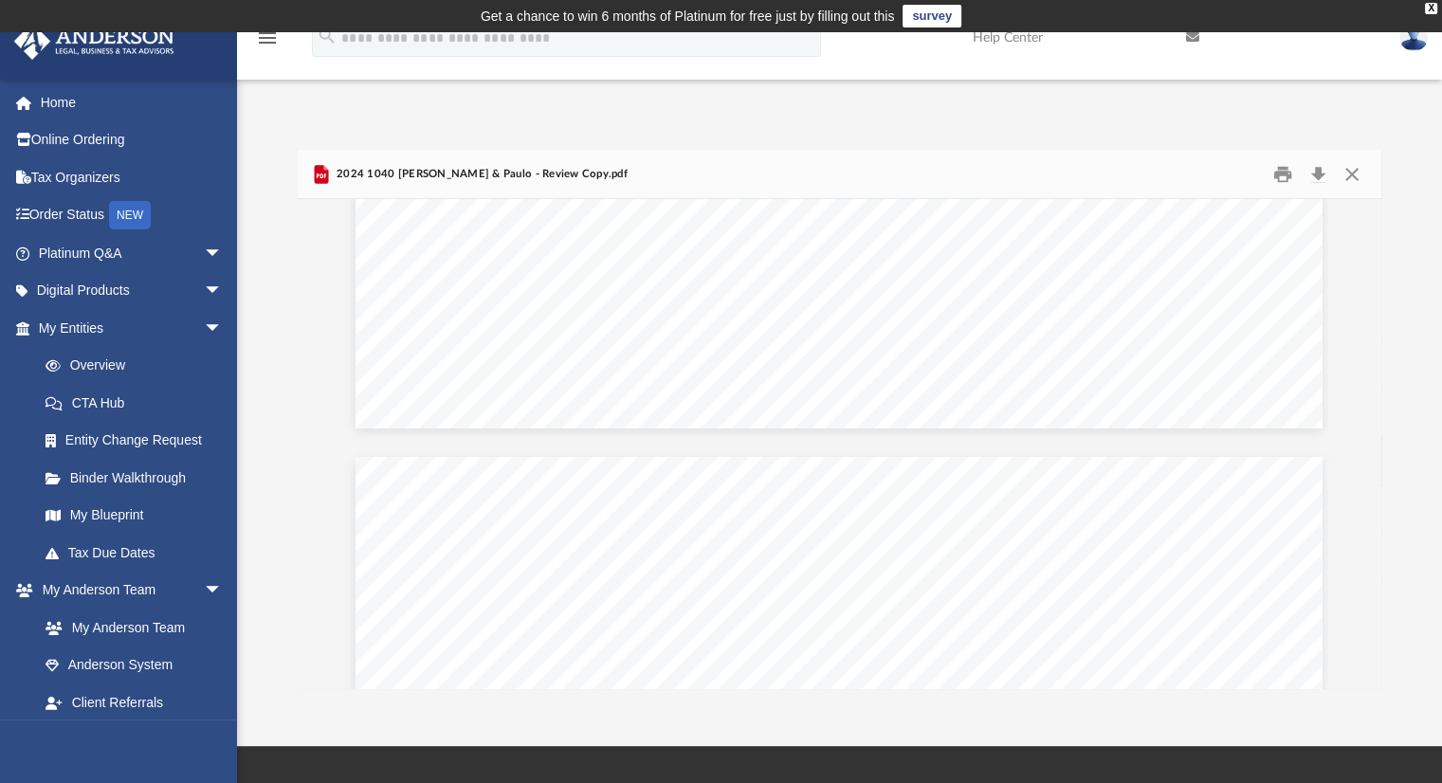
click at [1375, 675] on div "Scroll to top vertical_align_top" at bounding box center [1389, 683] width 40 height 40
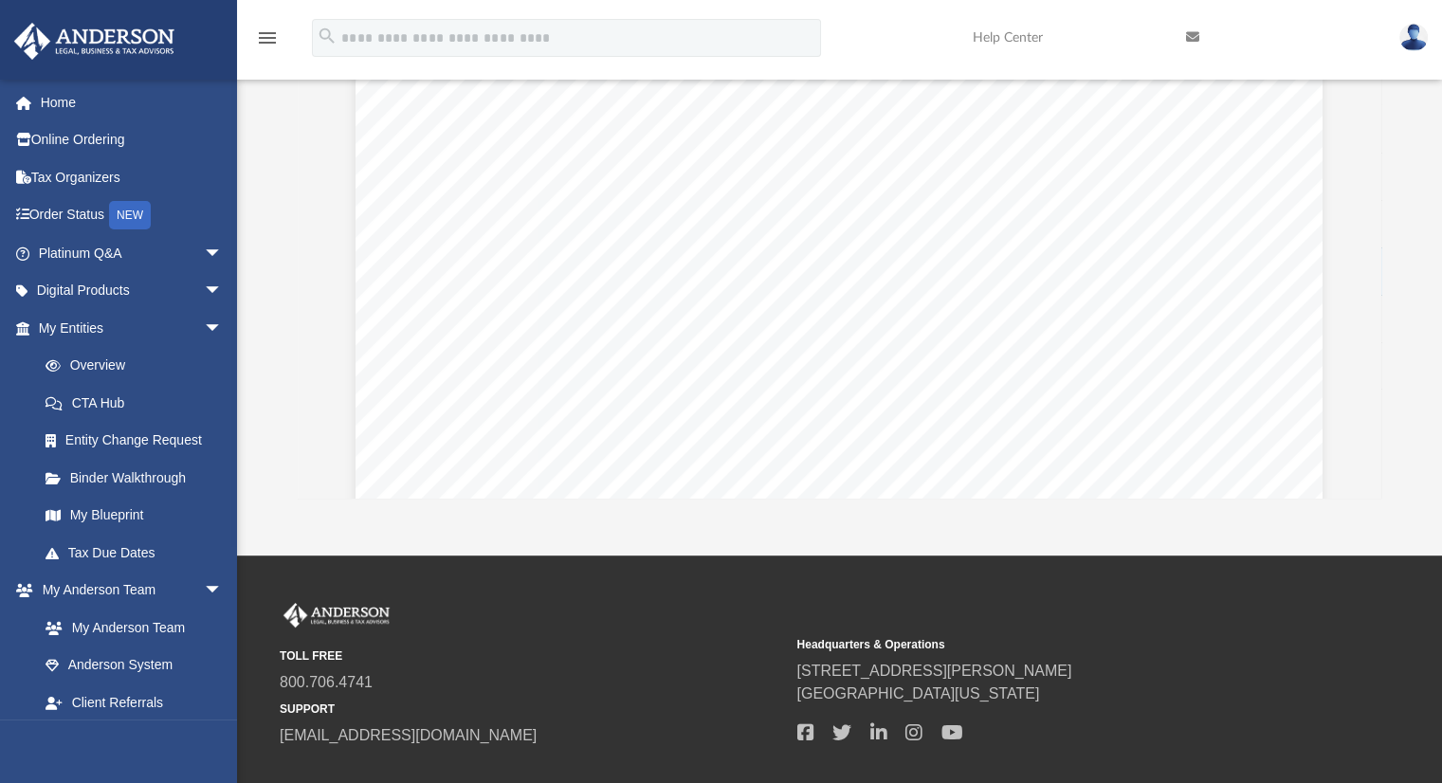
scroll to position [38639, 0]
